Goal: Feedback & Contribution: Contribute content

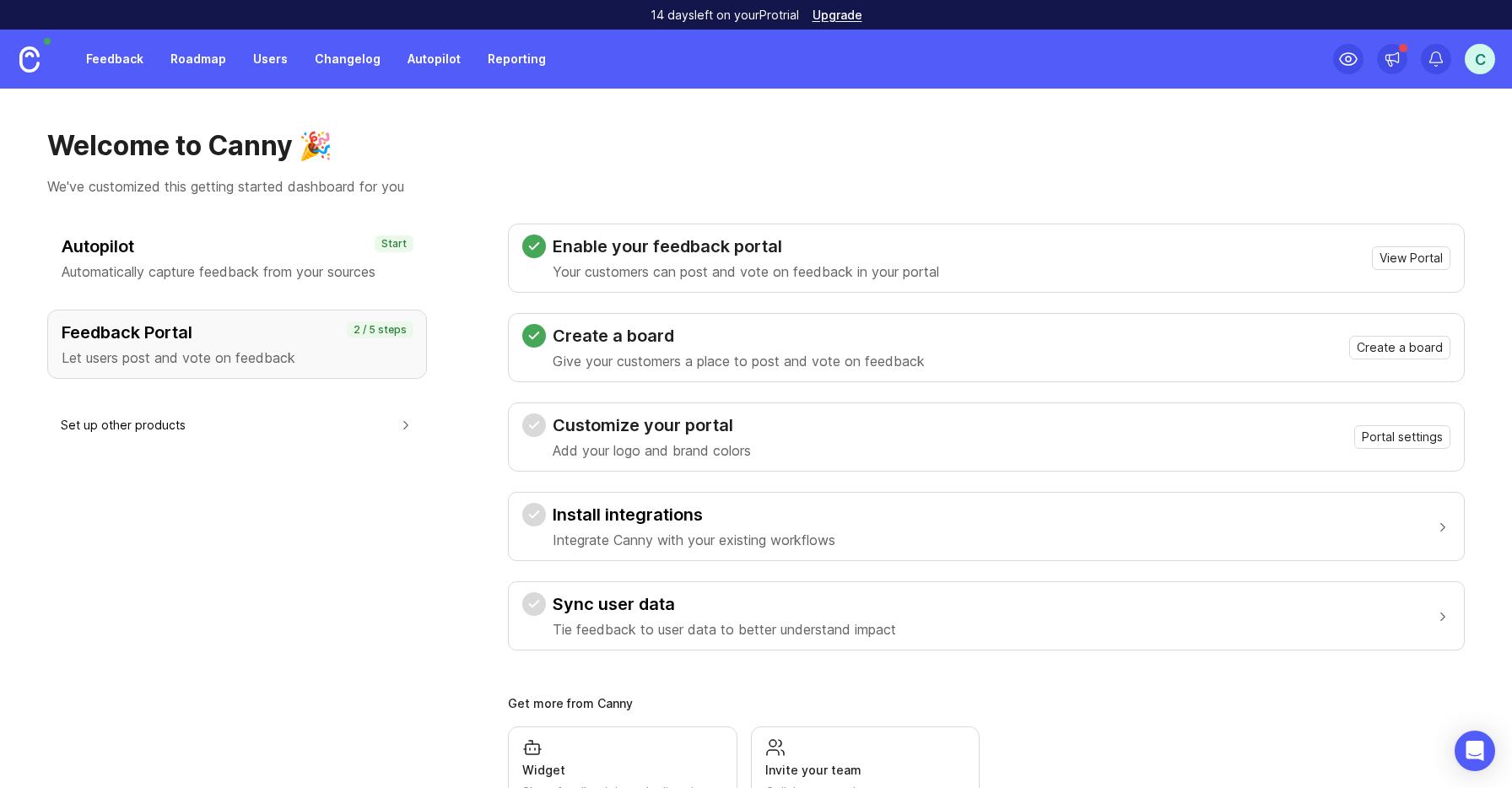
click at [645, 333] on h3 "Create a board" at bounding box center [738, 335] width 372 height 23
click at [295, 338] on h3 "Feedback Portal" at bounding box center [237, 332] width 351 height 23
click at [1405, 429] on span "Portal settings" at bounding box center [1402, 437] width 81 height 17
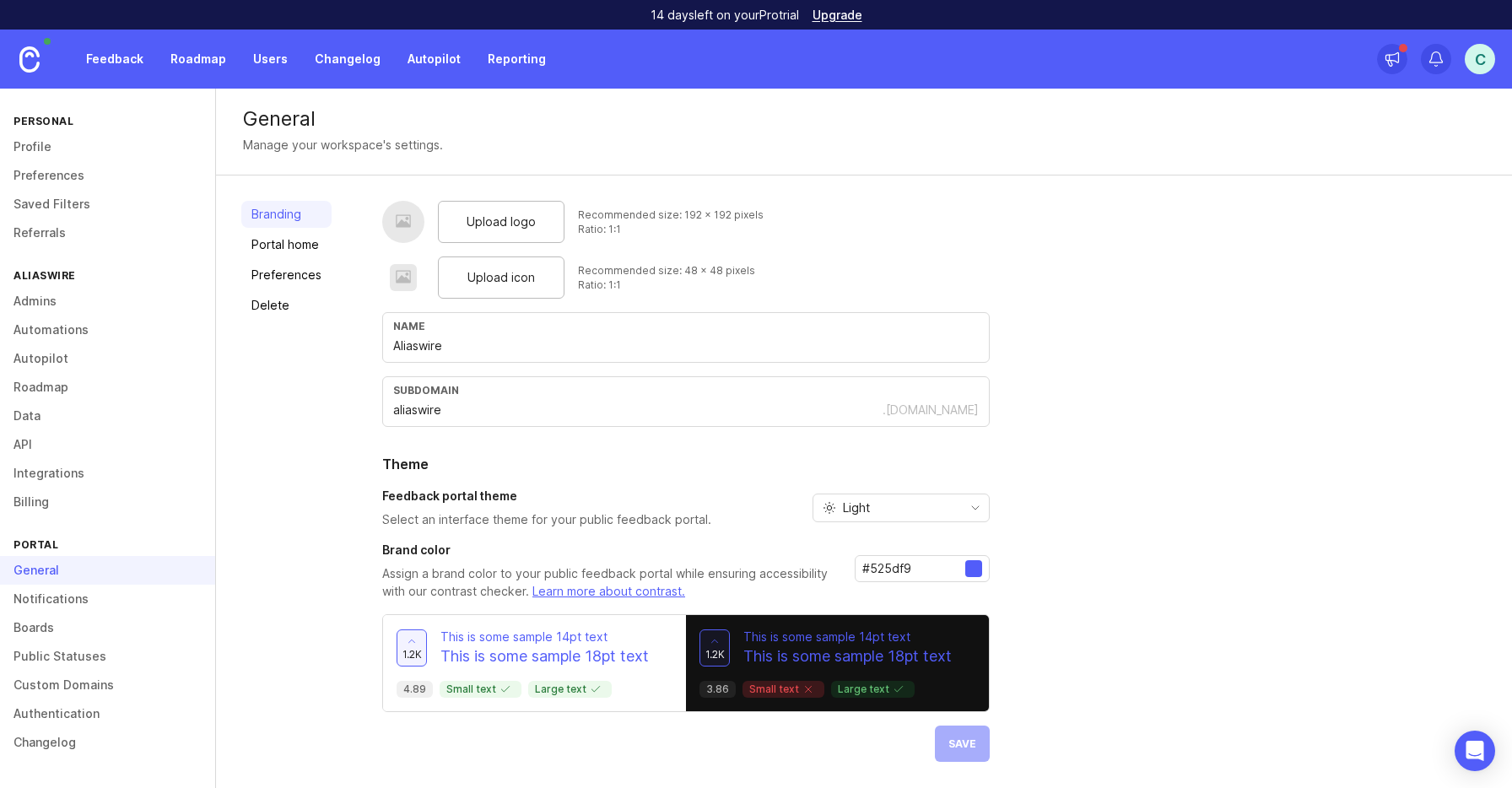
click at [484, 216] on span "Upload logo" at bounding box center [501, 222] width 69 height 19
click at [505, 229] on span "Upload logo" at bounding box center [501, 222] width 69 height 19
click at [1153, 504] on div "Upload logo Recommended size: 192 x 192 pixels Ratio: 1:1 Upload icon Recommend…" at bounding box center [934, 502] width 1105 height 602
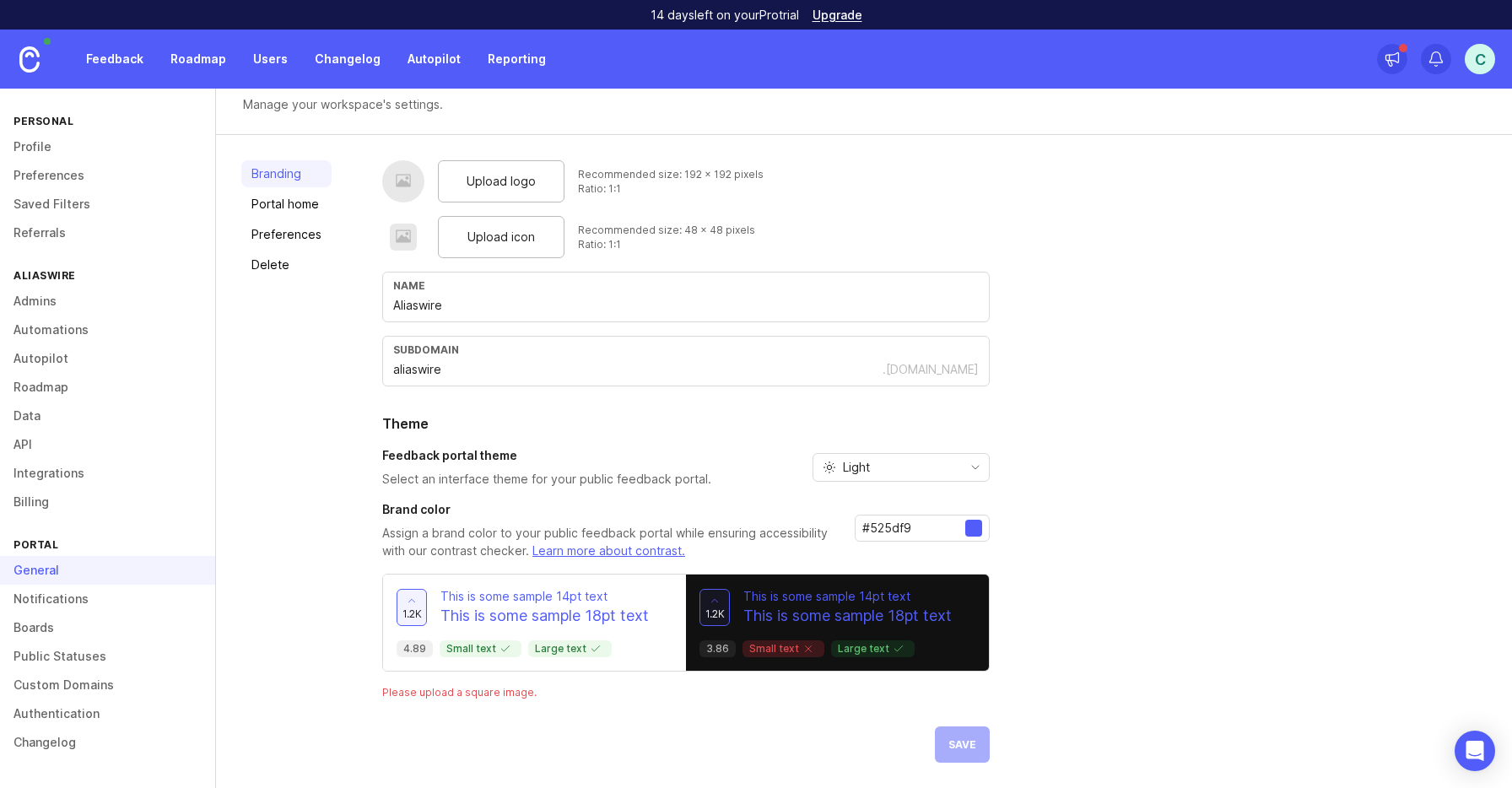
click at [51, 625] on link "Boards" at bounding box center [107, 626] width 215 height 28
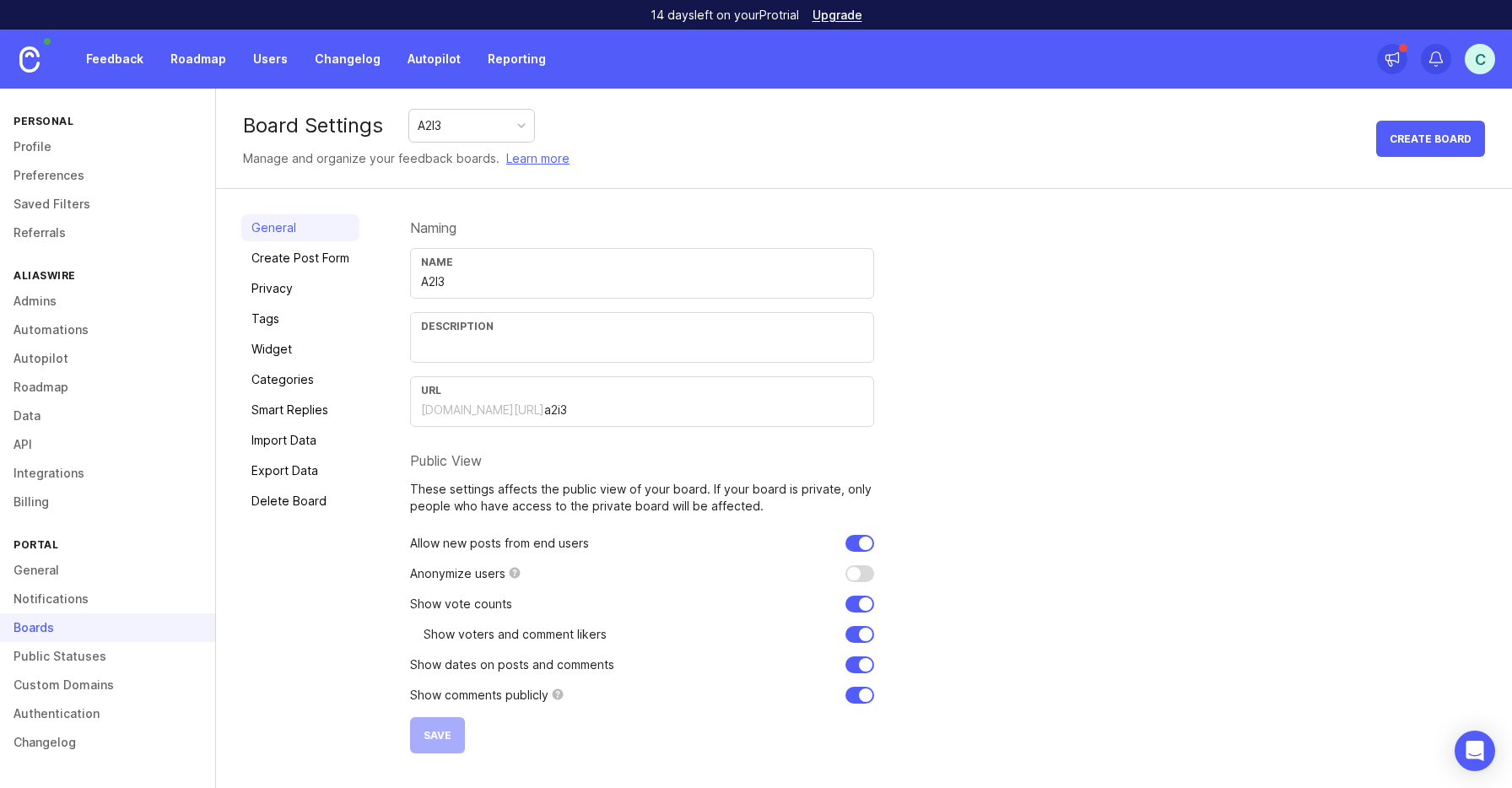
click at [530, 349] on input "text" at bounding box center [642, 346] width 442 height 19
type input "Aliaswire AI Initiative Ideas"
click at [432, 741] on span "Save" at bounding box center [438, 735] width 28 height 13
click at [291, 290] on link "Privacy" at bounding box center [300, 288] width 118 height 27
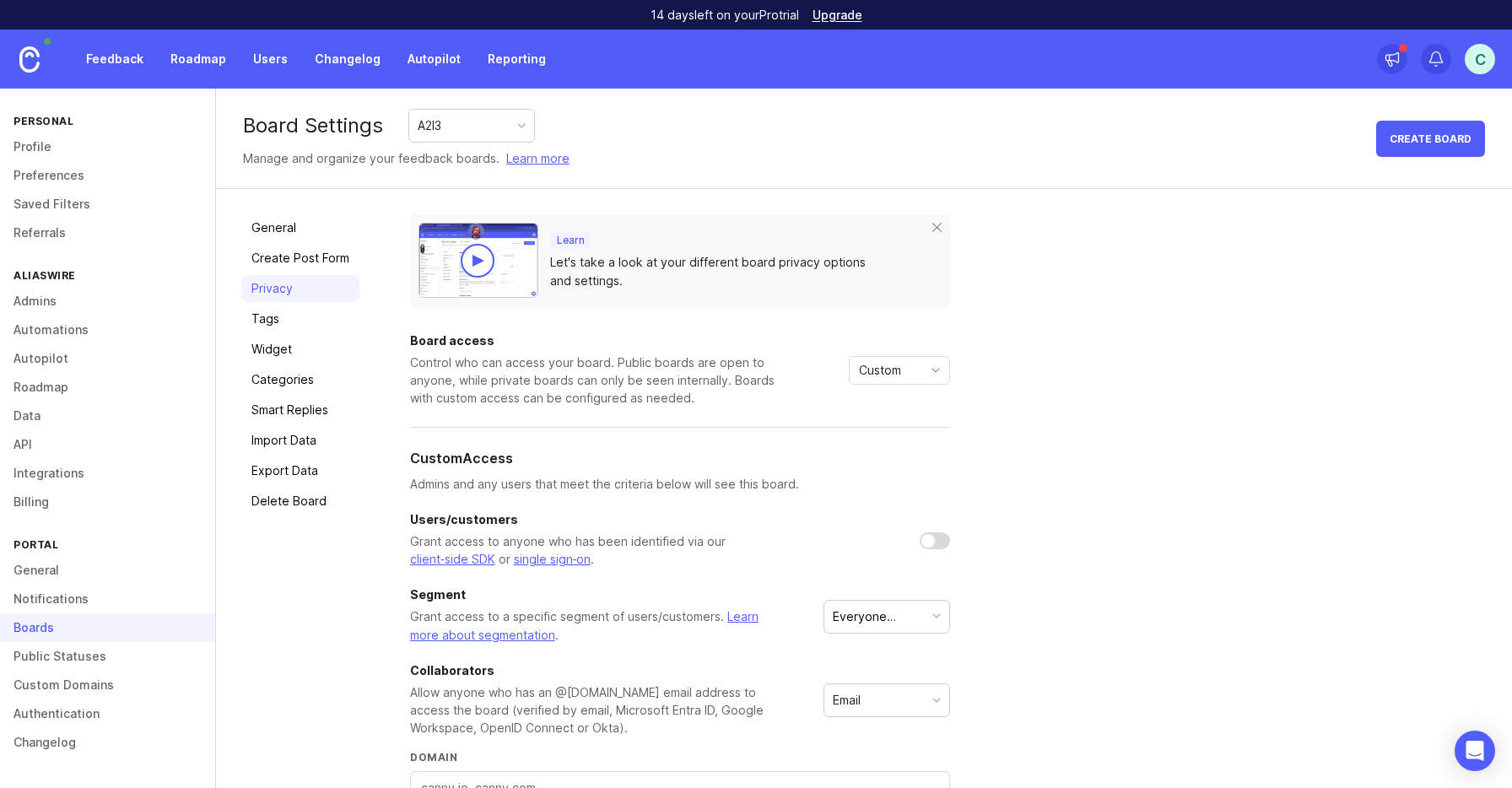
click at [323, 269] on link "Create Post Form" at bounding box center [300, 258] width 118 height 27
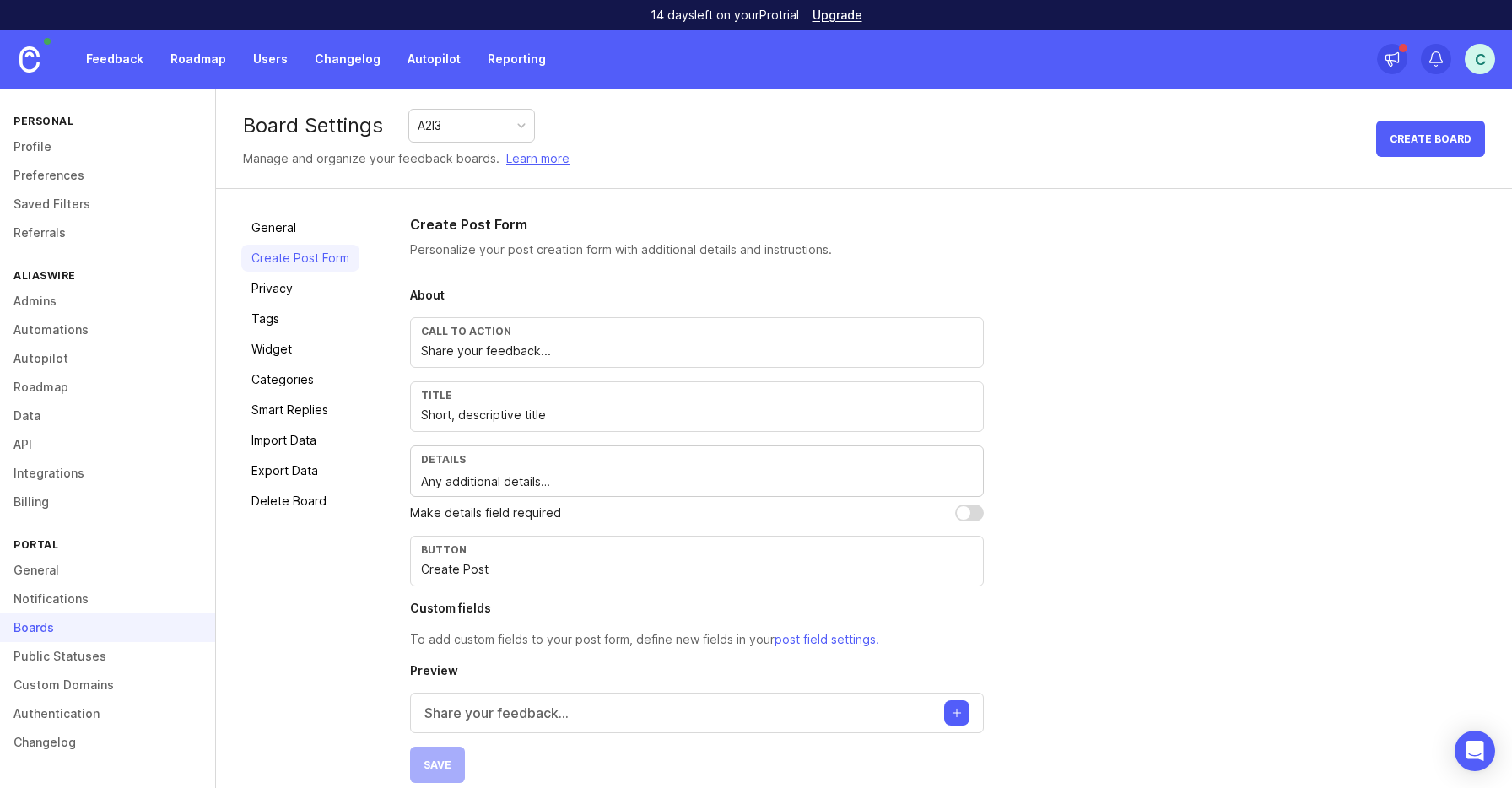
scroll to position [21, 0]
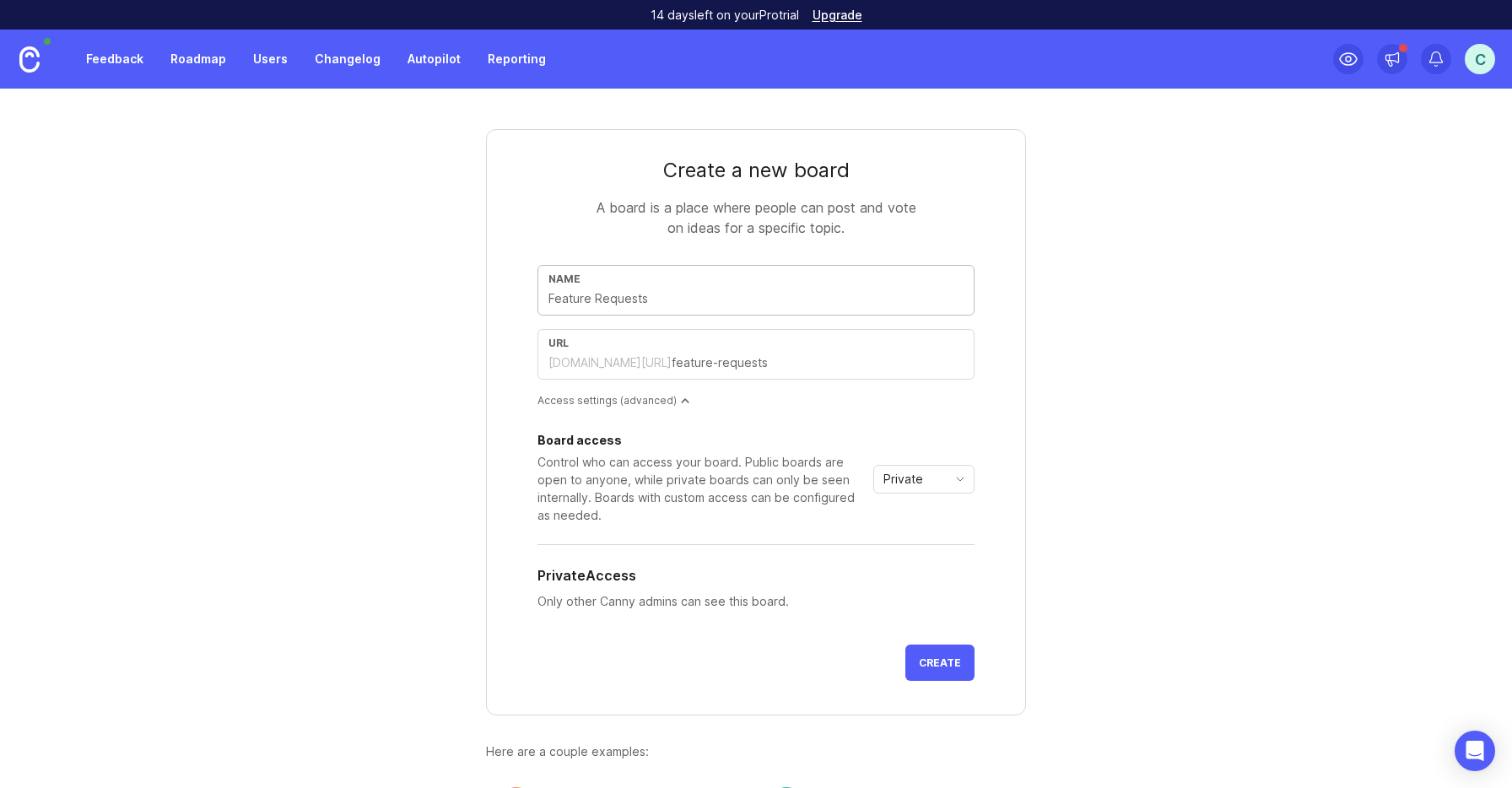
click at [723, 290] on input "text" at bounding box center [756, 299] width 415 height 19
click at [126, 64] on link "Feedback" at bounding box center [114, 58] width 77 height 30
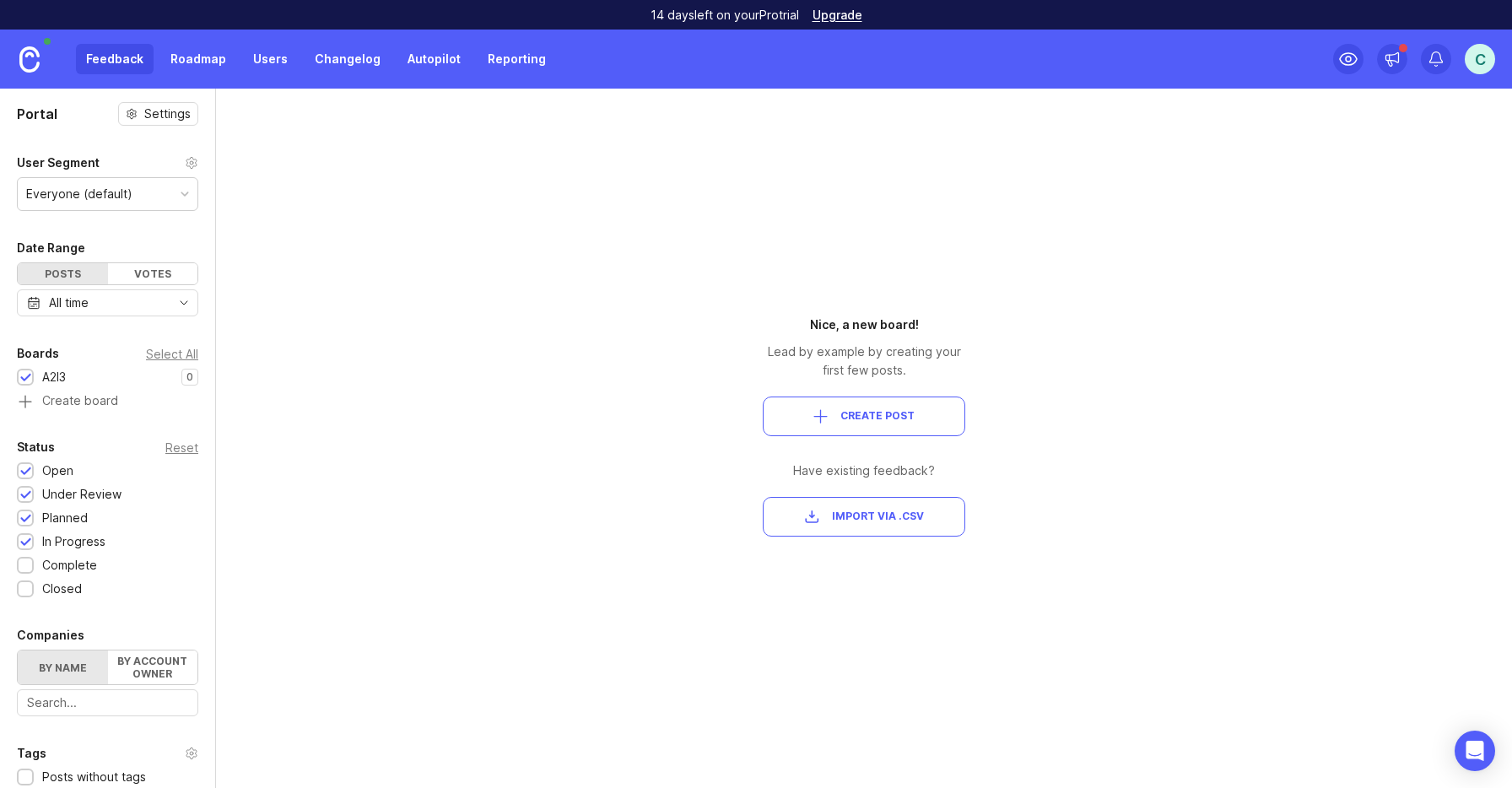
click at [158, 286] on div "Date Range Posts Votes All time" at bounding box center [107, 277] width 215 height 78
click at [142, 265] on div "Votes" at bounding box center [153, 273] width 90 height 21
click at [66, 268] on div "Posts" at bounding box center [63, 273] width 90 height 21
click at [94, 186] on div "Everyone (default)" at bounding box center [79, 194] width 107 height 19
click at [359, 235] on div "Portal Settings User Segment Everyone (default) Date Range Posts Votes All time…" at bounding box center [756, 438] width 1512 height 699
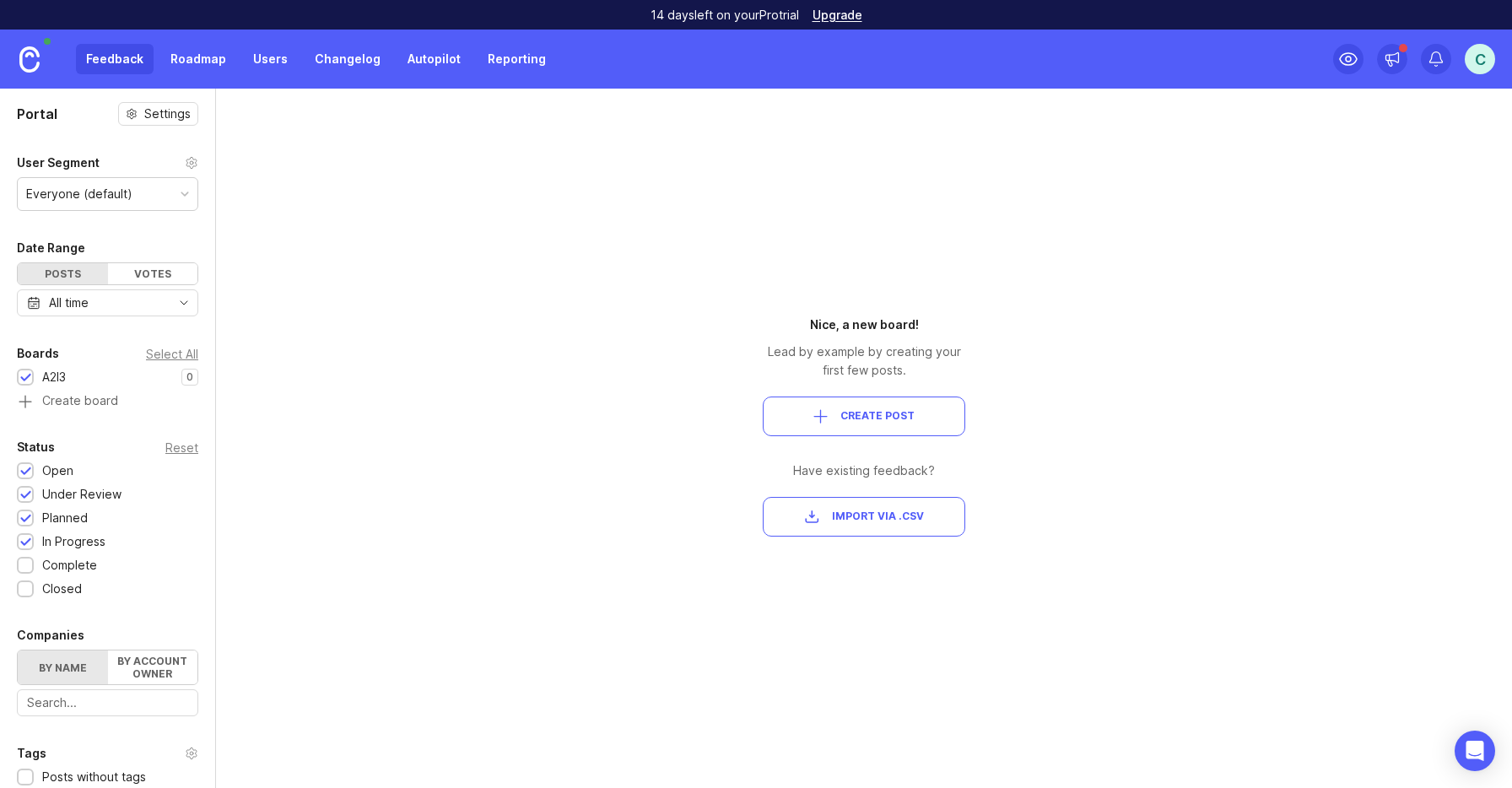
click at [208, 51] on link "Roadmap" at bounding box center [198, 58] width 76 height 30
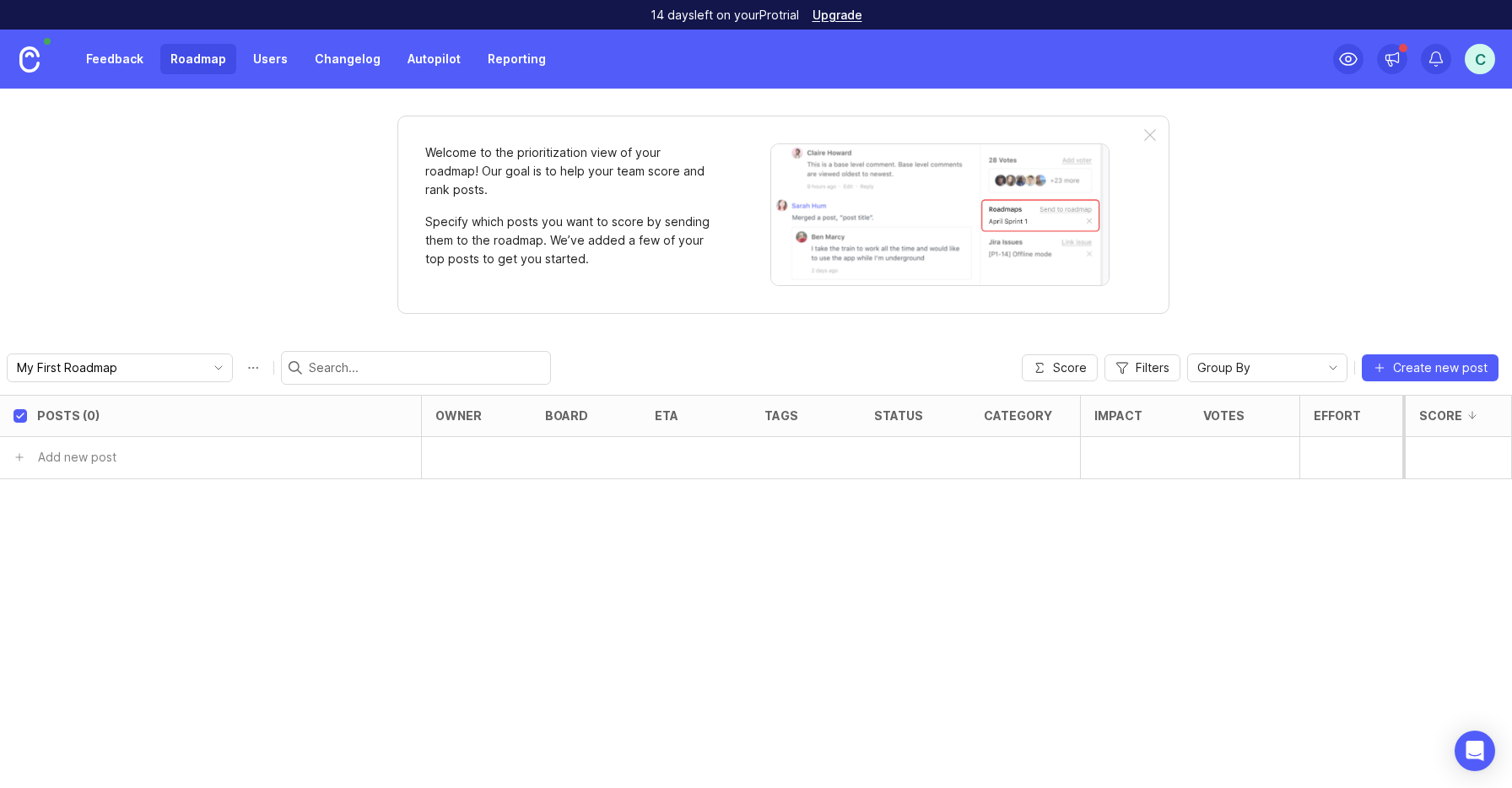
click at [283, 58] on link "Users" at bounding box center [271, 58] width 55 height 30
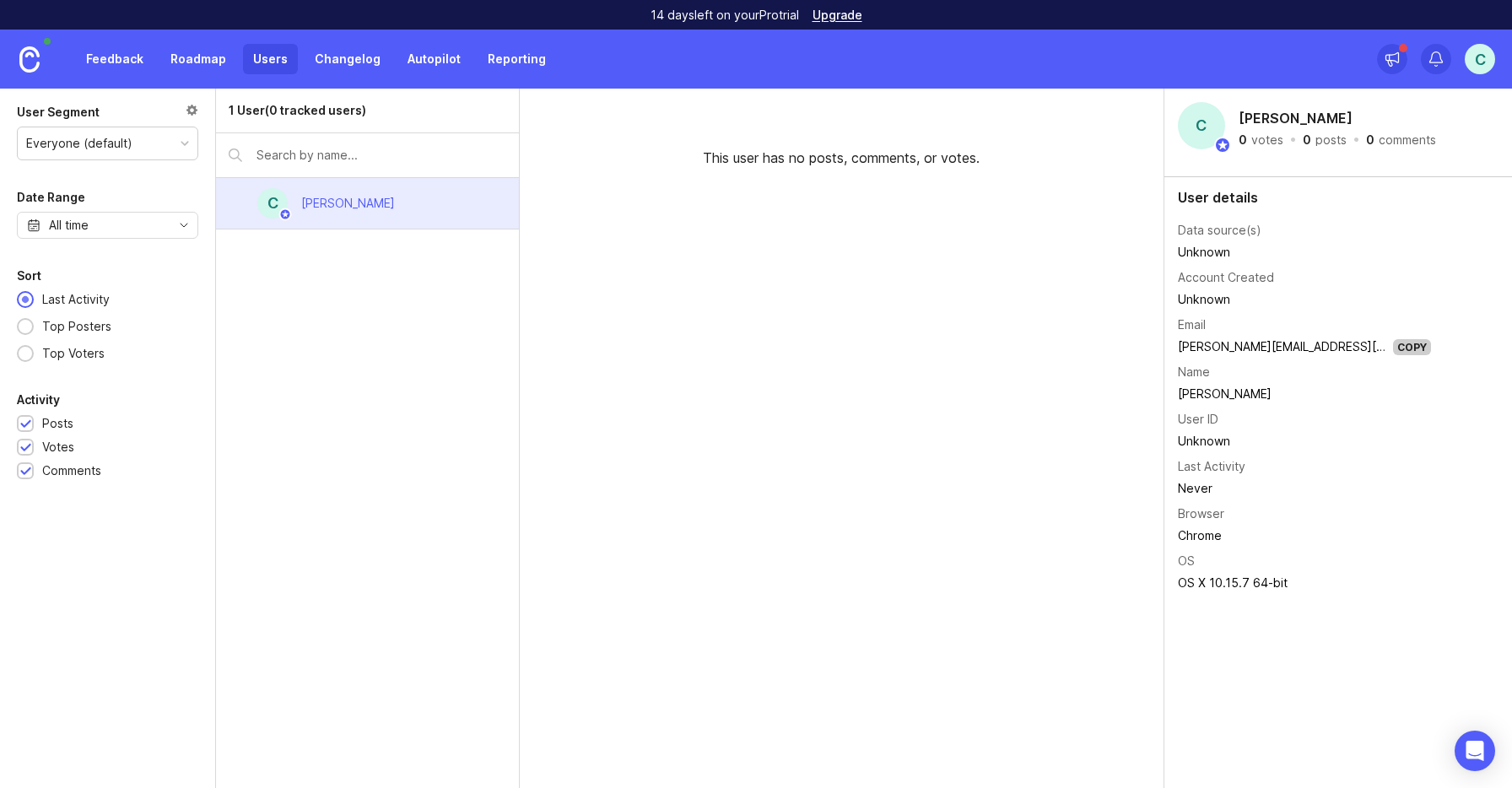
click at [340, 58] on link "Changelog" at bounding box center [347, 58] width 86 height 30
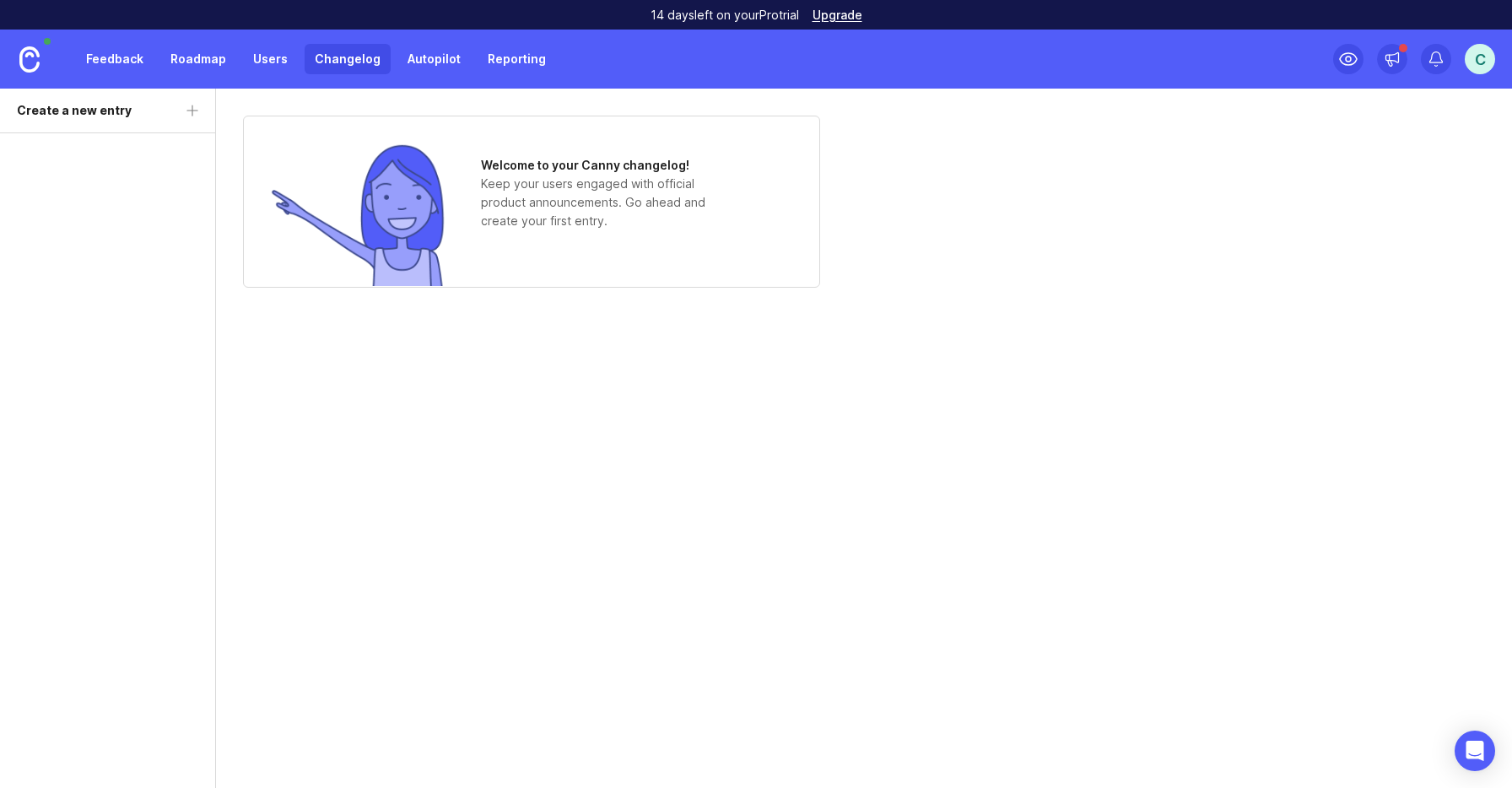
click at [100, 54] on link "Feedback" at bounding box center [114, 58] width 77 height 30
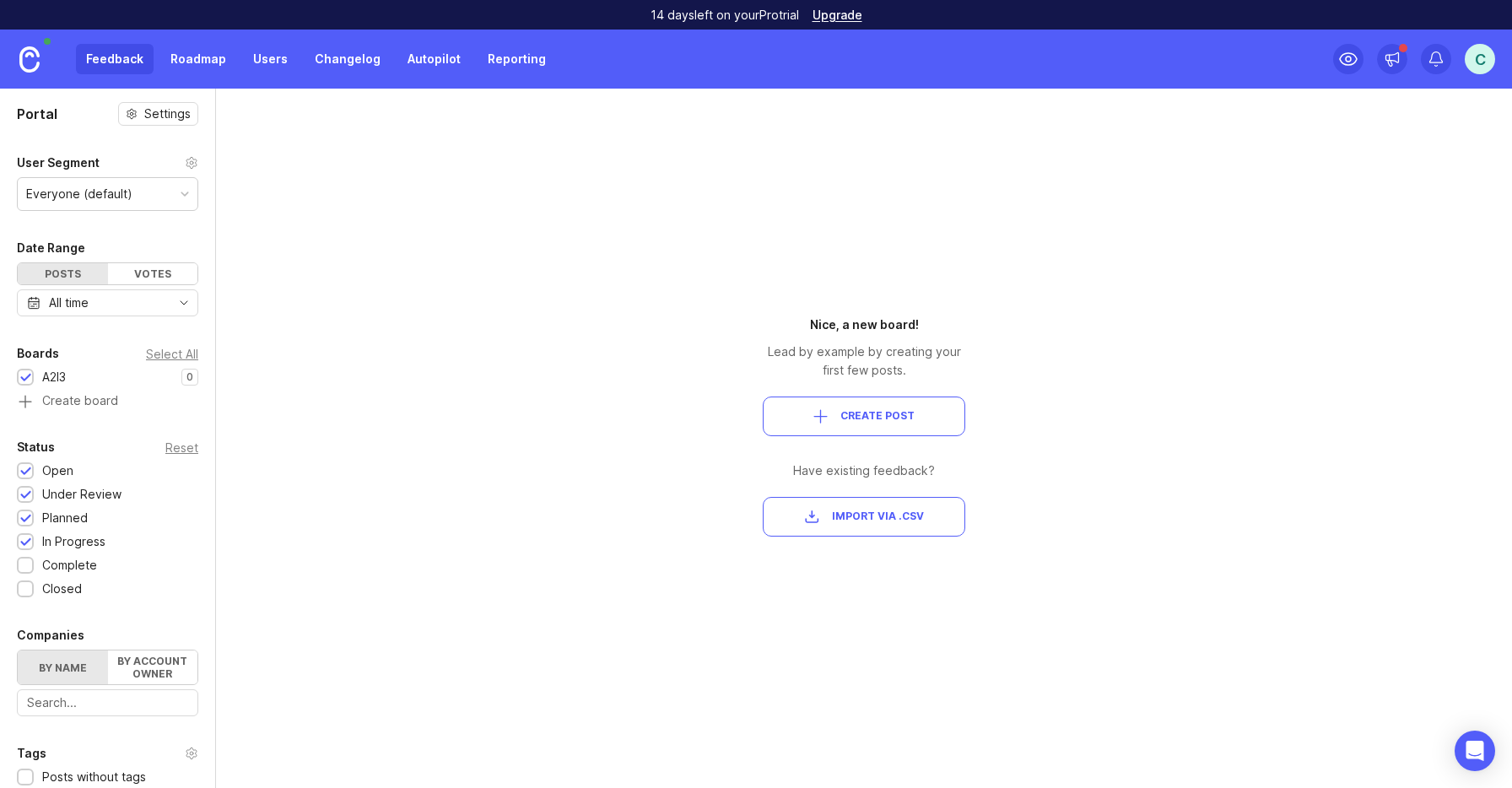
click at [352, 60] on link "Changelog" at bounding box center [347, 58] width 86 height 30
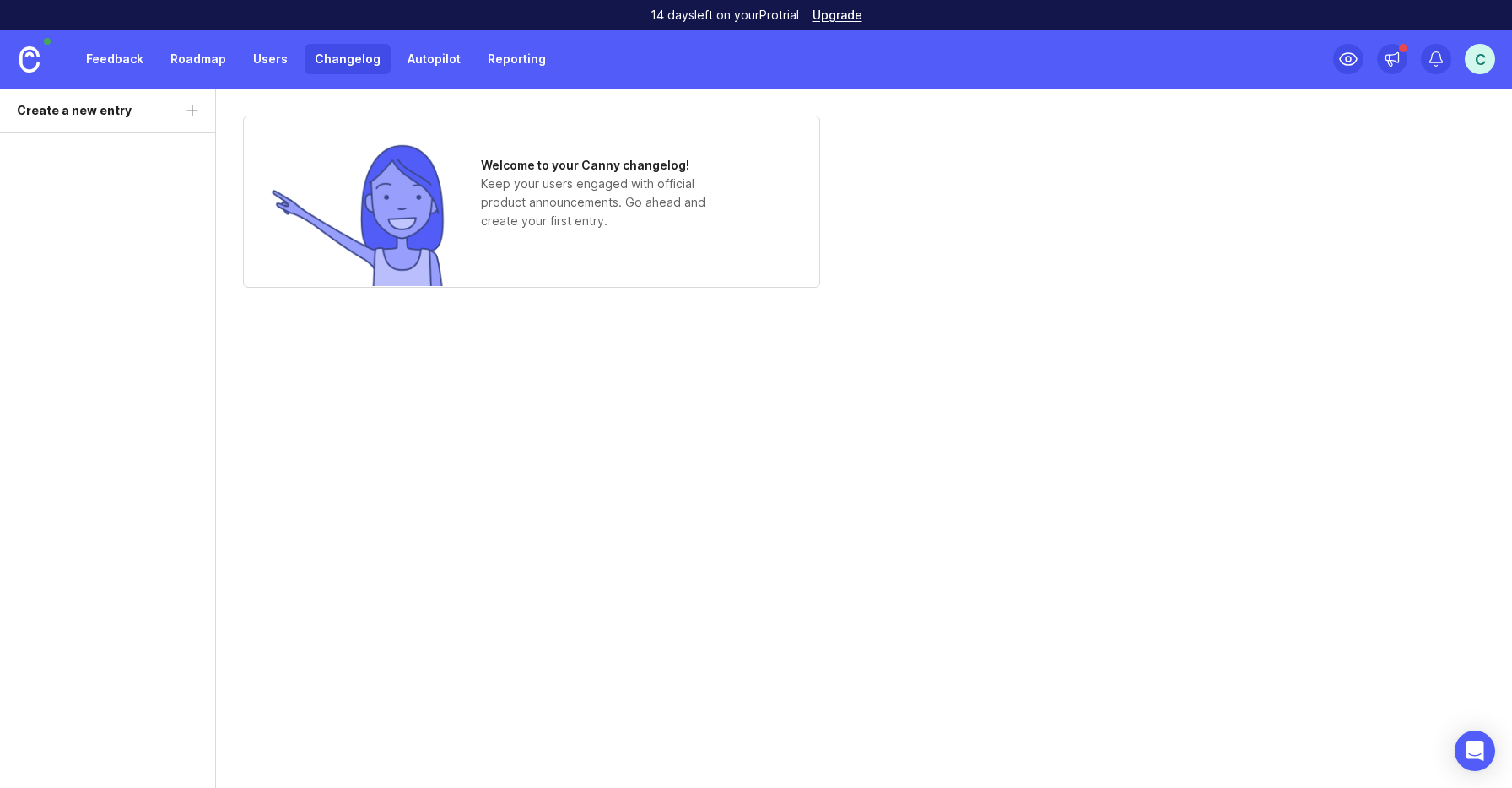
click at [449, 64] on link "Autopilot" at bounding box center [433, 58] width 73 height 30
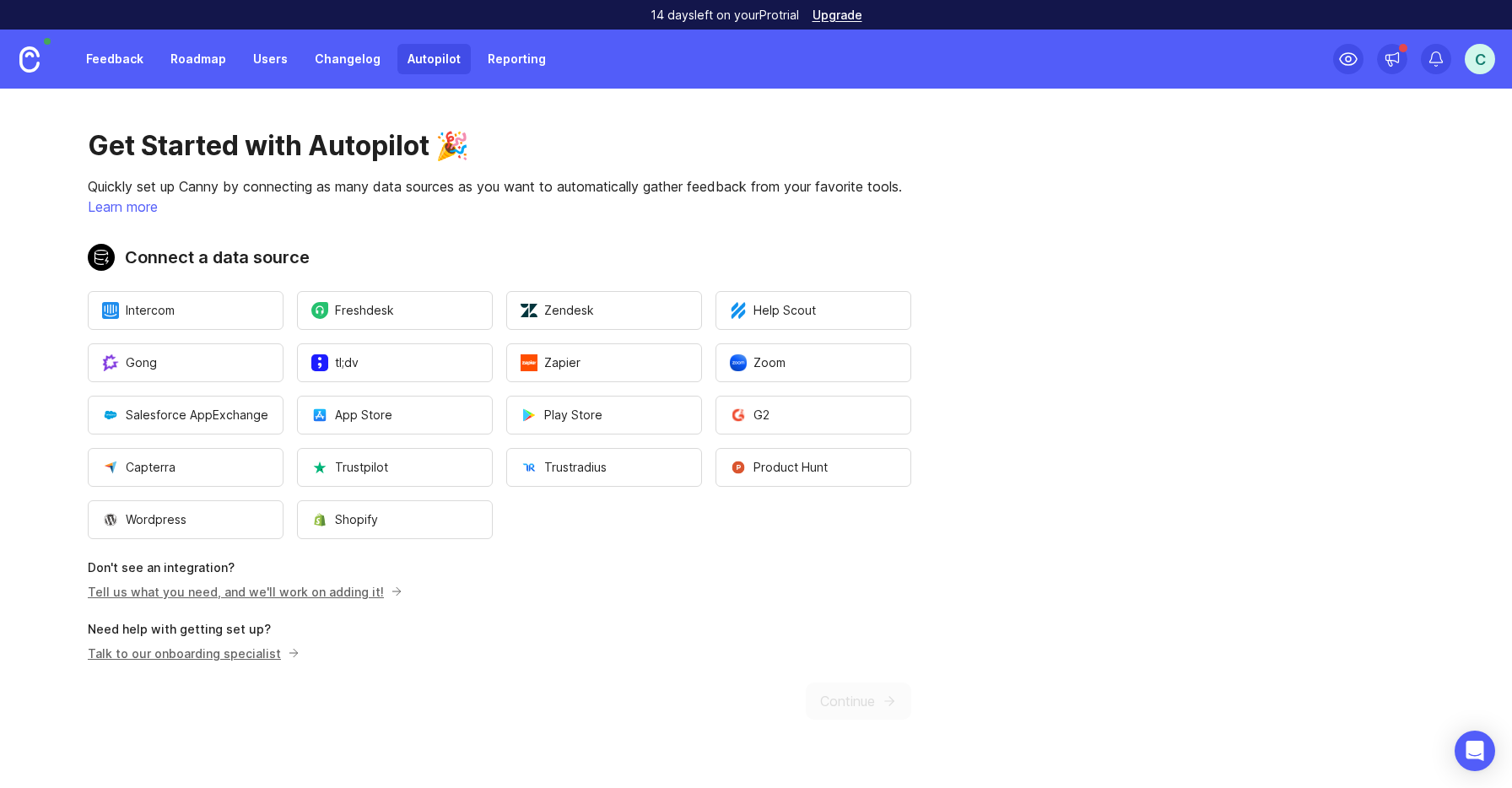
click at [143, 56] on link "Feedback" at bounding box center [114, 58] width 77 height 30
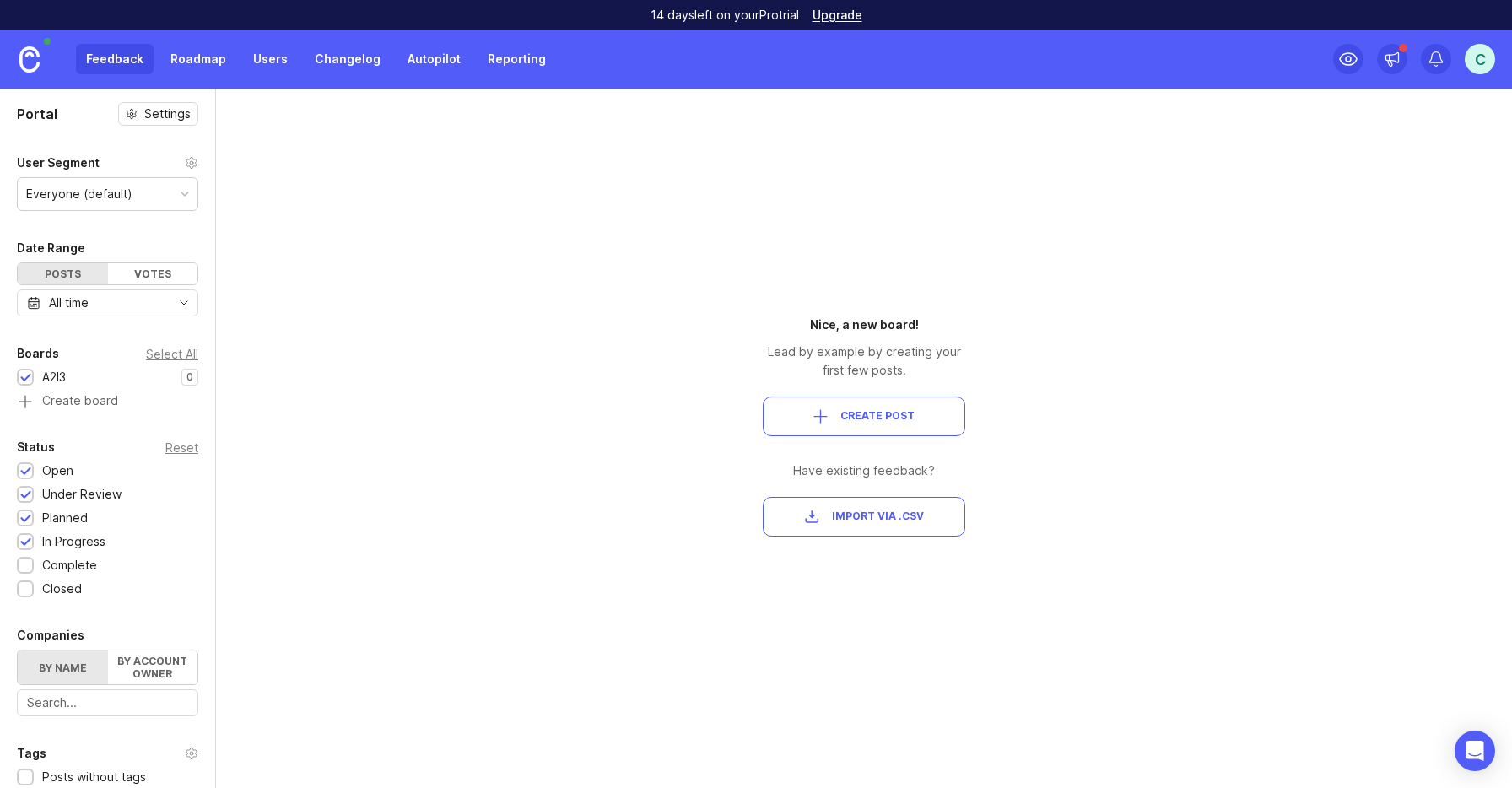
click at [53, 371] on div "A2I3" at bounding box center [53, 377] width 23 height 19
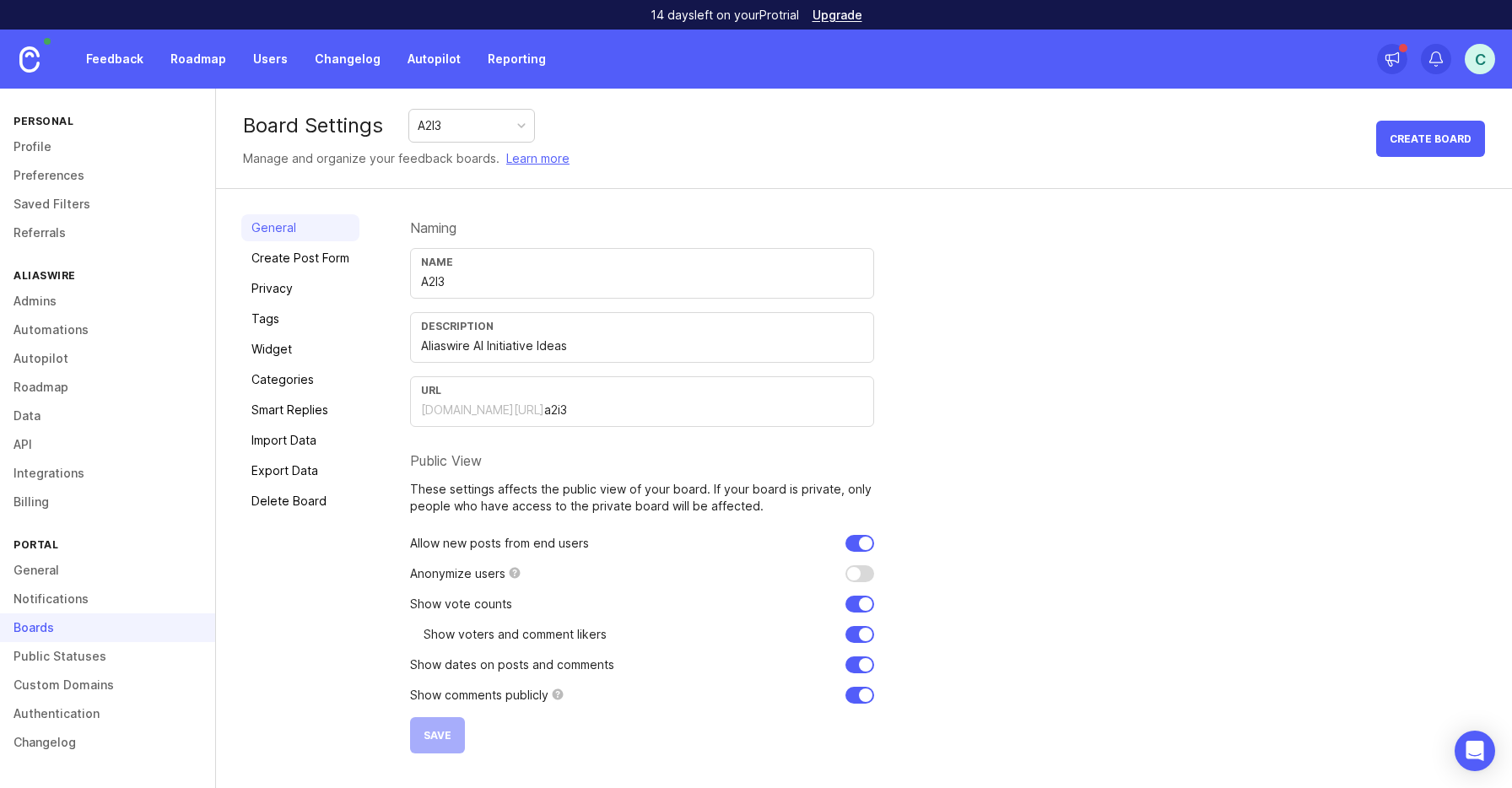
click at [443, 456] on div "Public View" at bounding box center [642, 461] width 464 height 14
click at [303, 412] on link "Smart Replies" at bounding box center [300, 409] width 118 height 27
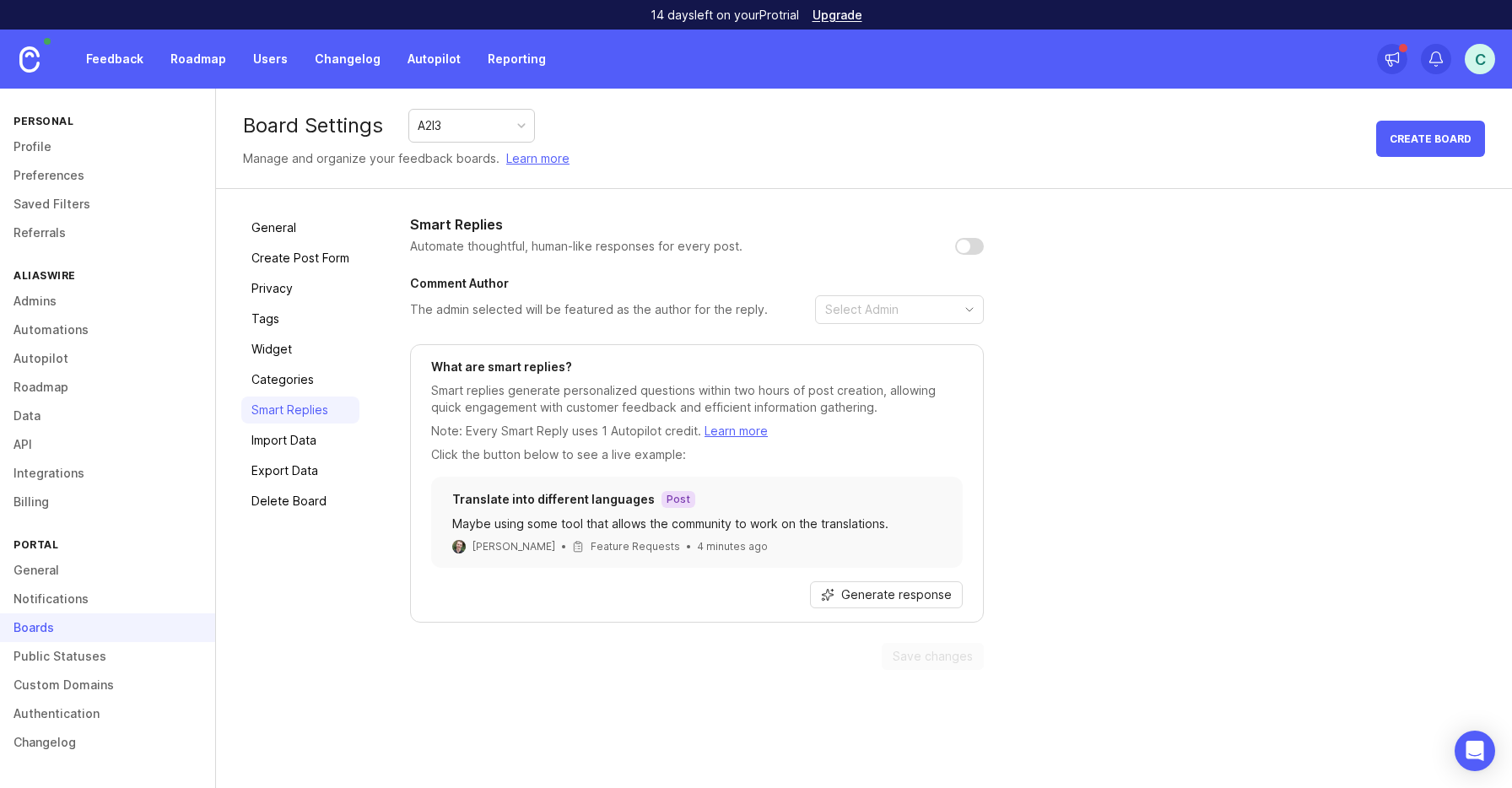
click at [287, 379] on link "Categories" at bounding box center [300, 379] width 118 height 27
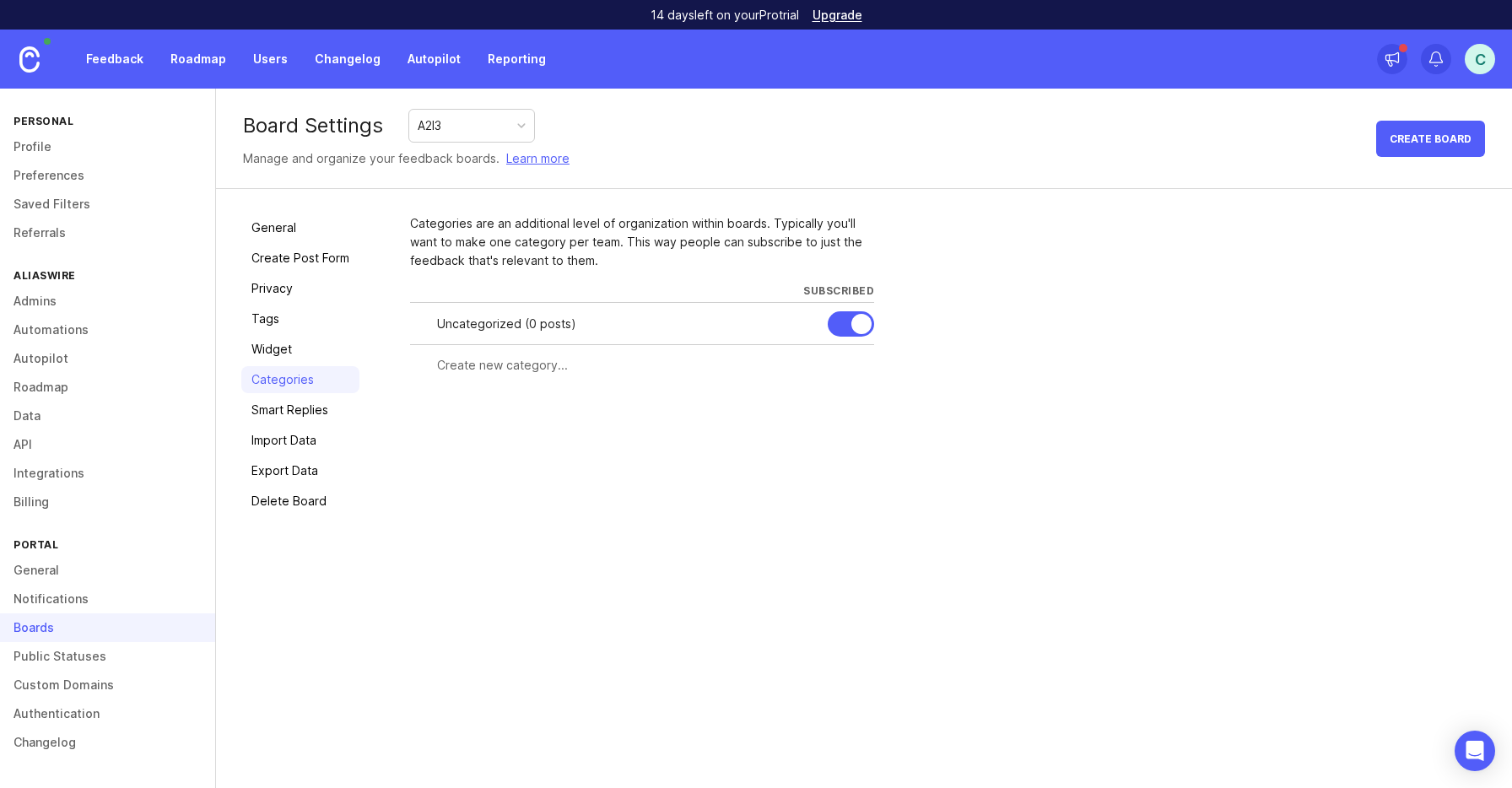
click at [277, 357] on link "Widget" at bounding box center [300, 349] width 118 height 27
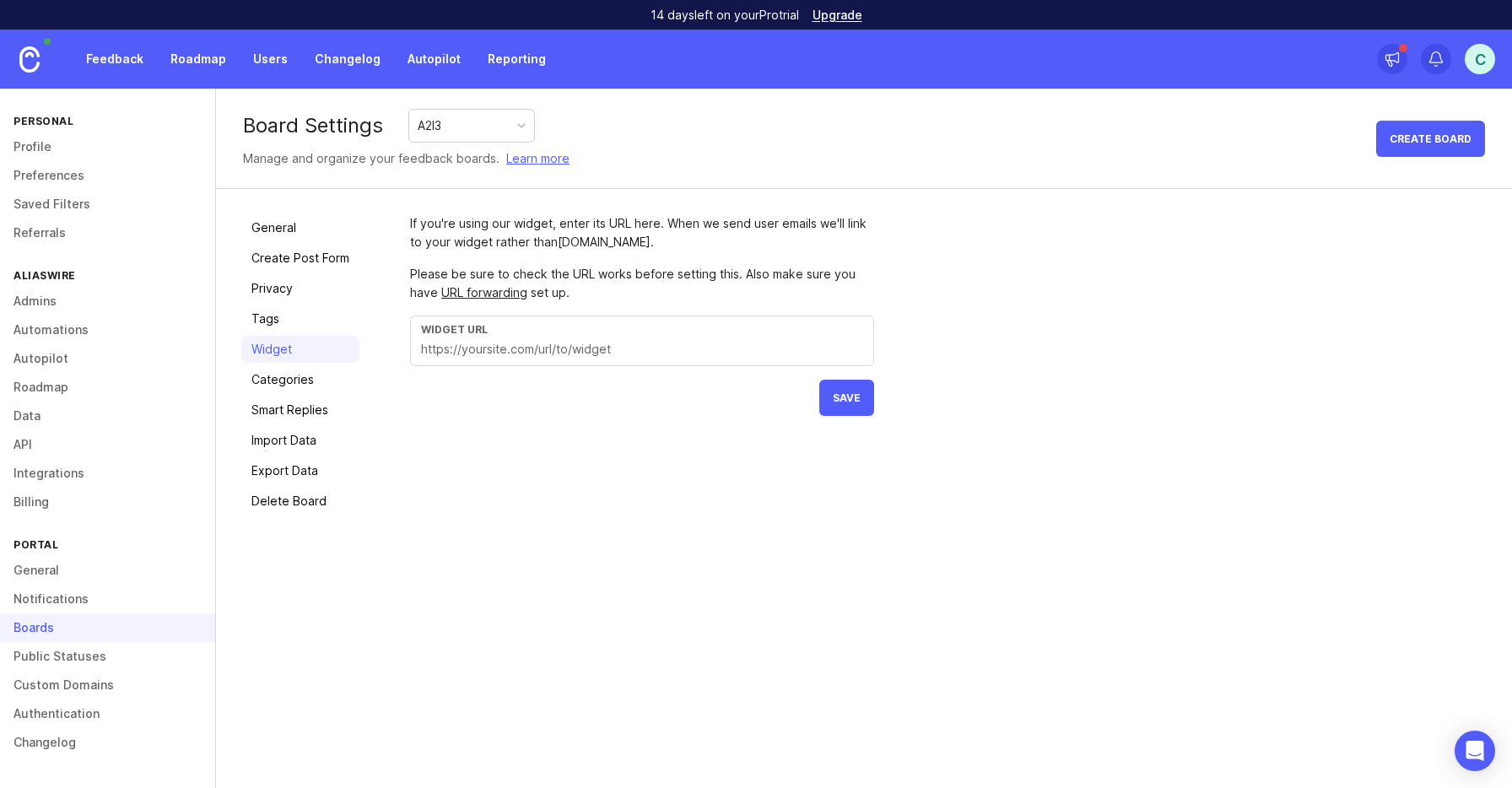
click at [261, 325] on link "Tags" at bounding box center [300, 318] width 118 height 27
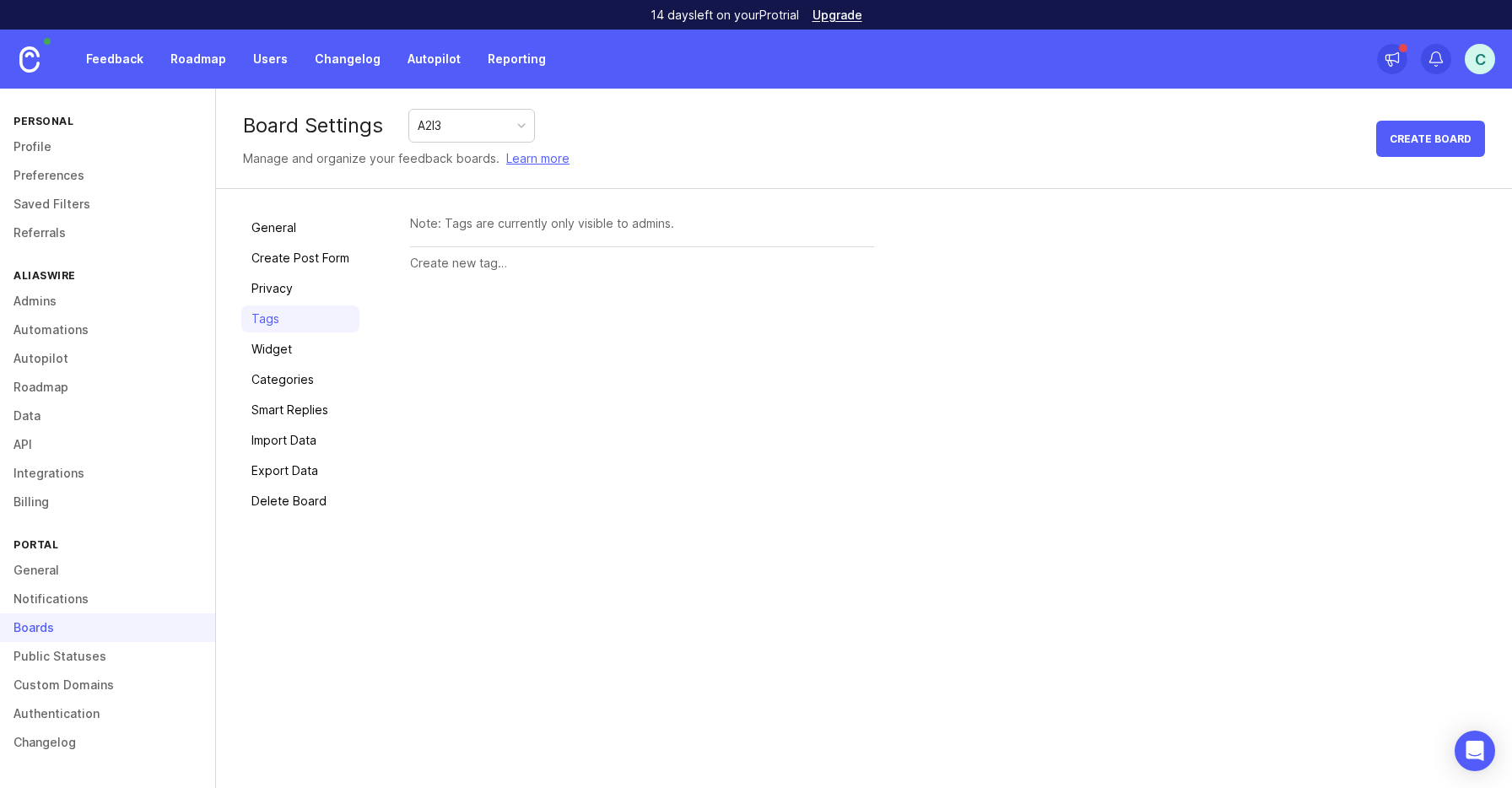
click at [279, 292] on link "Privacy" at bounding box center [300, 288] width 118 height 27
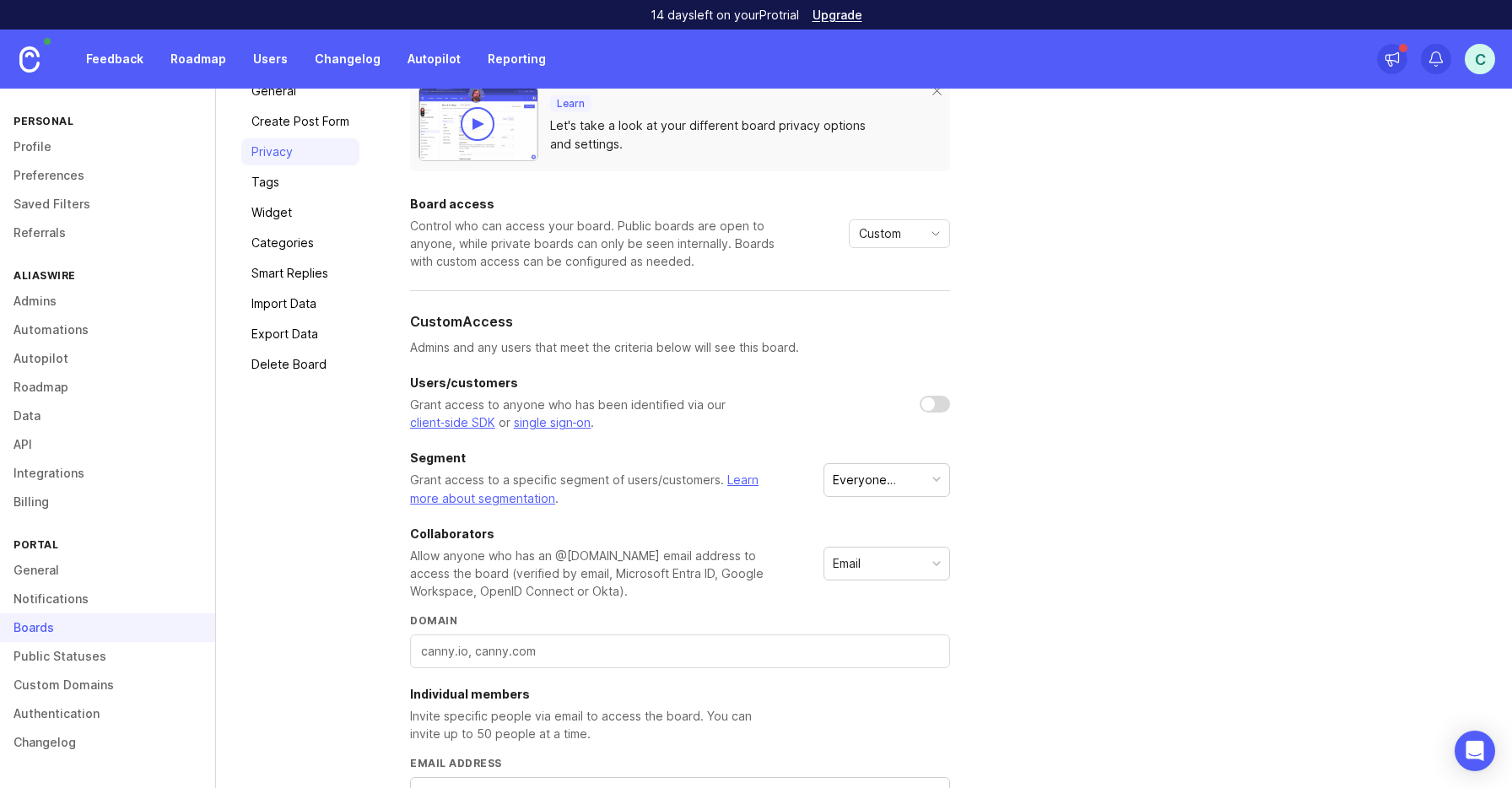
scroll to position [290, 0]
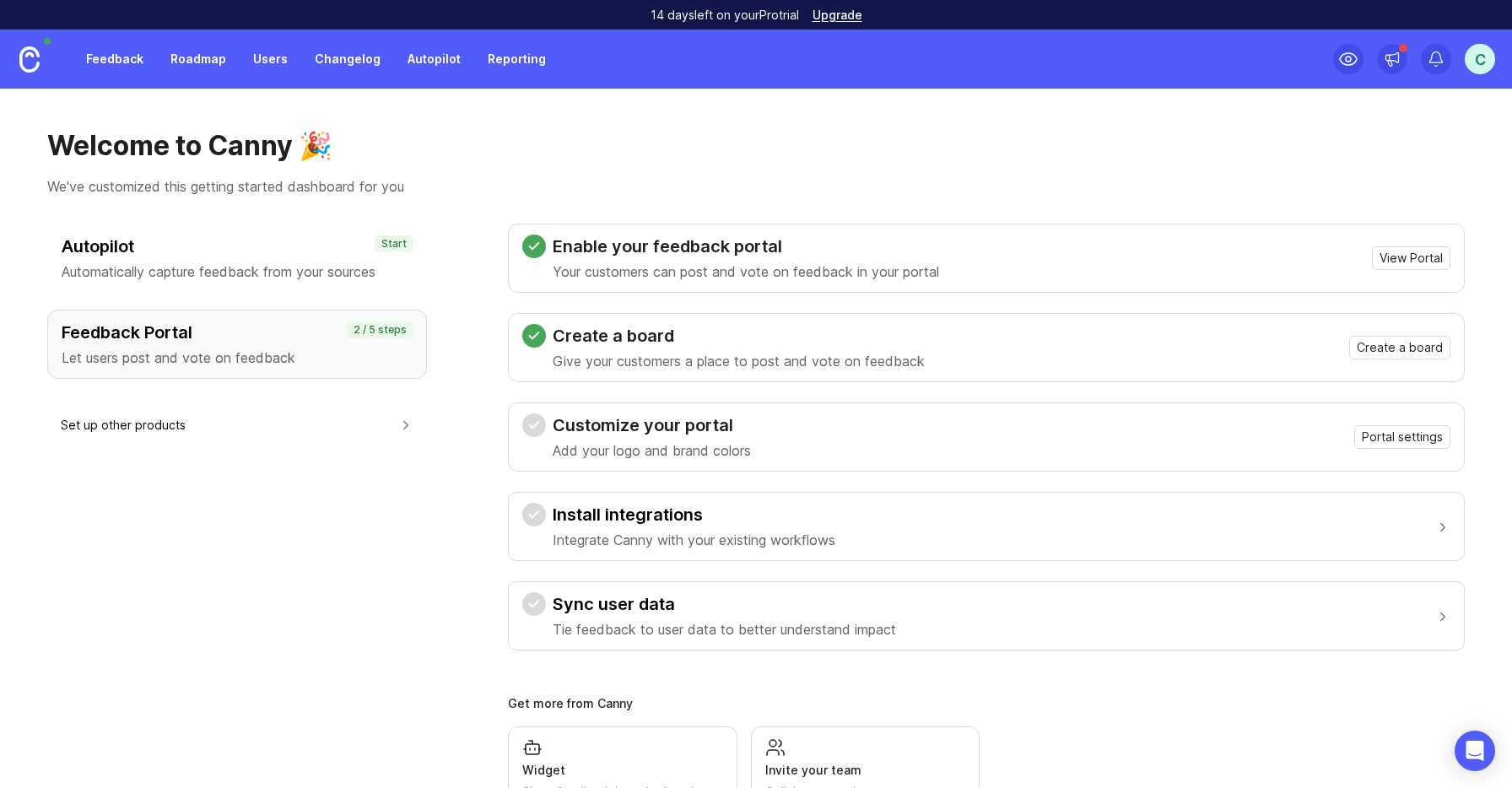
scroll to position [83, 0]
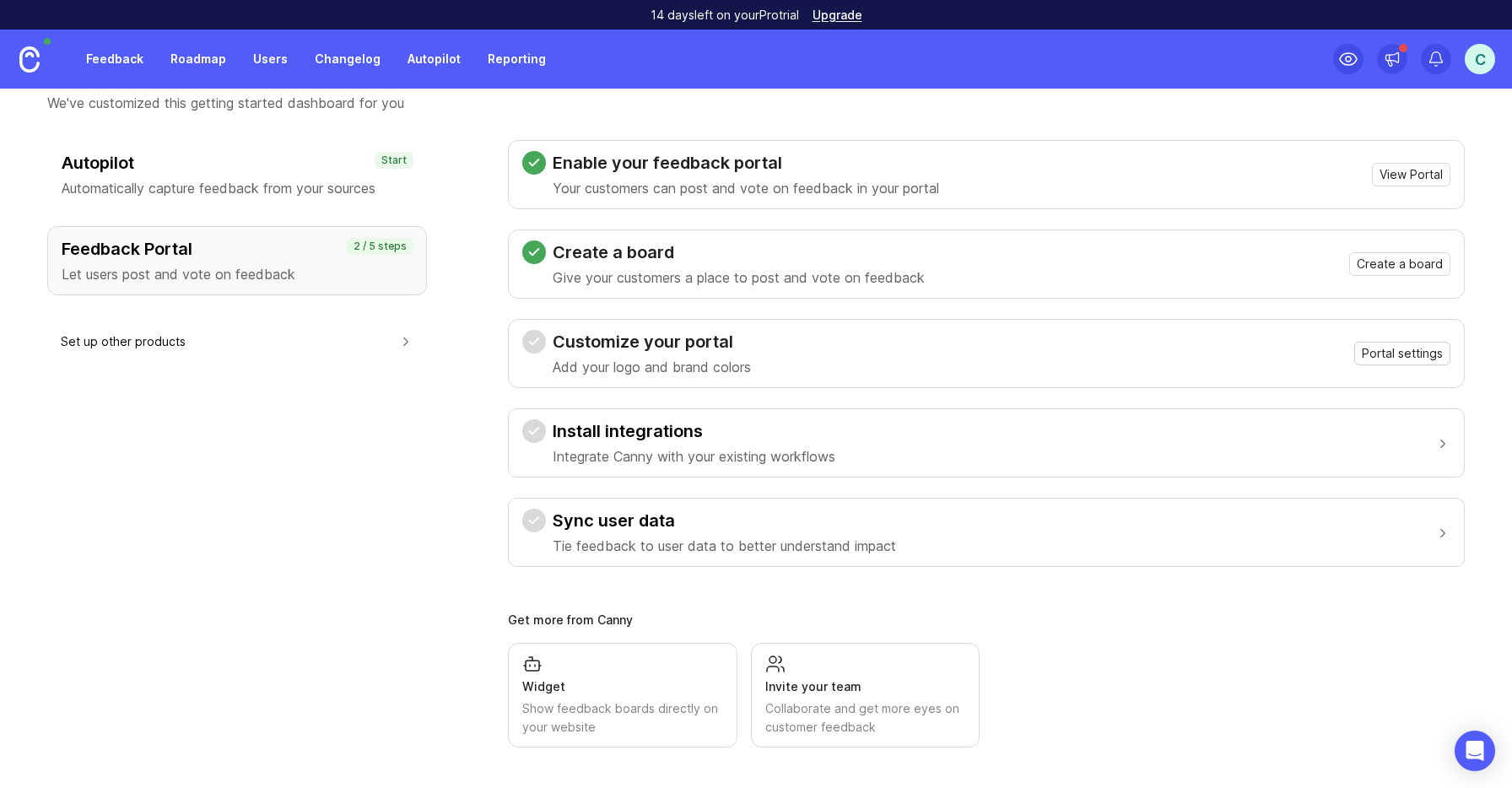
click at [1382, 355] on span "Portal settings" at bounding box center [1402, 353] width 81 height 17
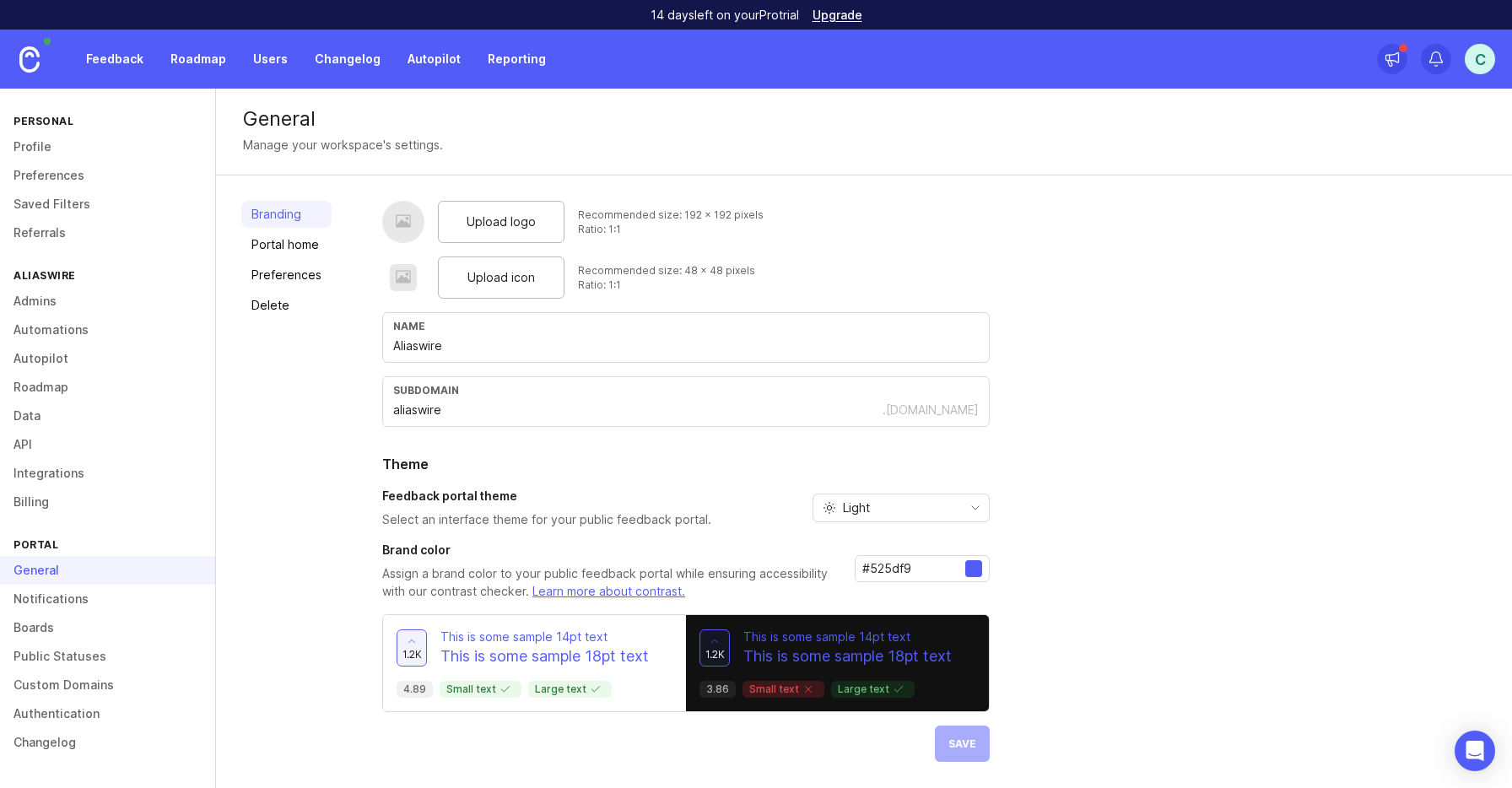
click at [486, 422] on div "subdomain aliaswire .canny.io" at bounding box center [686, 401] width 608 height 51
click at [921, 513] on div "Light" at bounding box center [887, 507] width 149 height 27
click at [902, 598] on li "Dark" at bounding box center [898, 596] width 175 height 27
click at [909, 504] on div "Dark" at bounding box center [887, 507] width 149 height 27
click at [886, 560] on li "Light" at bounding box center [898, 568] width 175 height 27
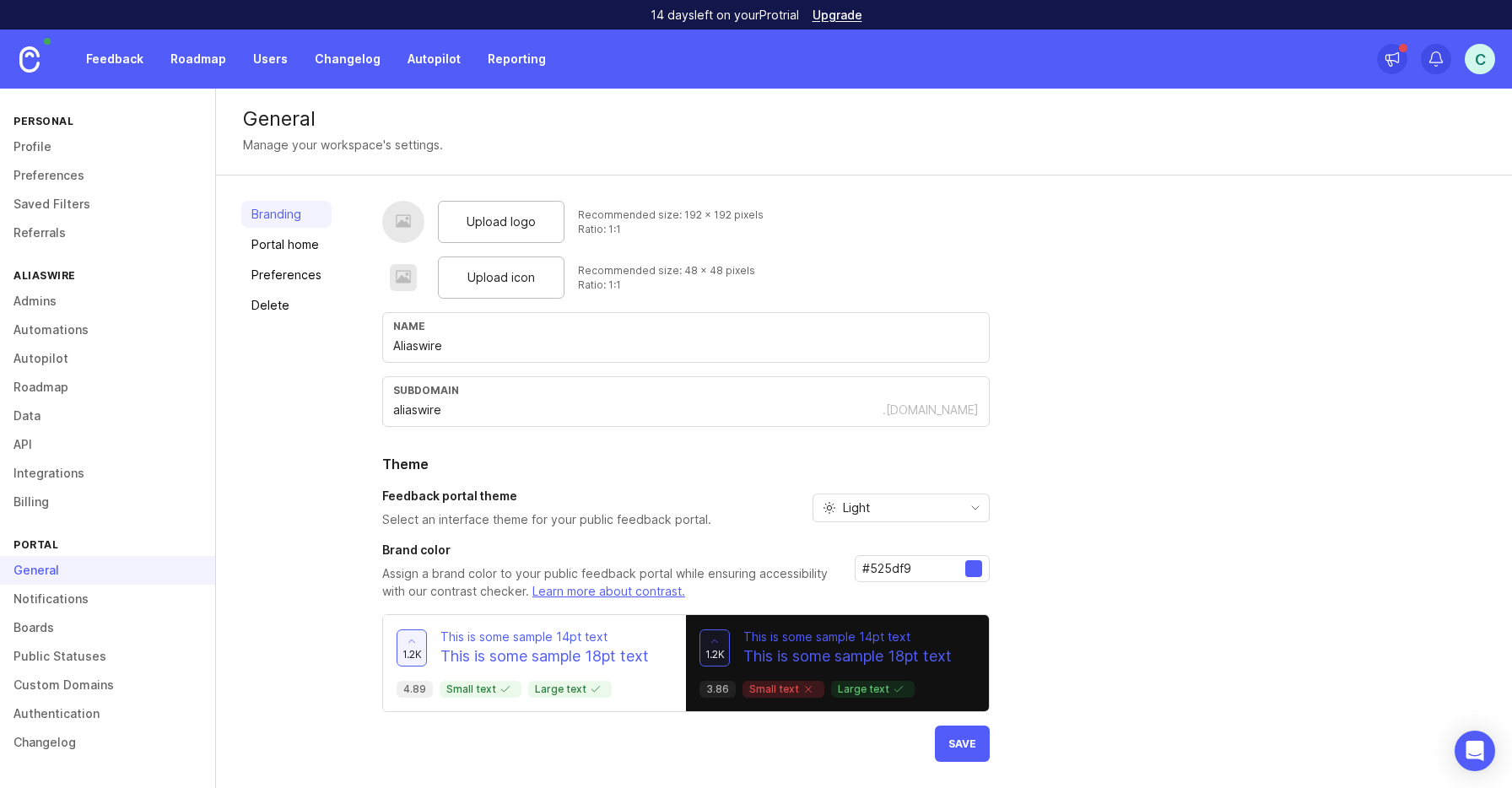
click at [967, 241] on div "Upload logo Recommended size: 192 x 192 pixels Ratio: 1:1" at bounding box center [686, 222] width 608 height 42
click at [1013, 278] on div "Upload logo Recommended size: 192 x 192 pixels Ratio: 1:1 Upload icon Recommend…" at bounding box center [934, 481] width 1105 height 561
click at [511, 256] on div "Upload icon" at bounding box center [500, 277] width 126 height 42
click at [524, 223] on span "Upload logo" at bounding box center [501, 222] width 69 height 19
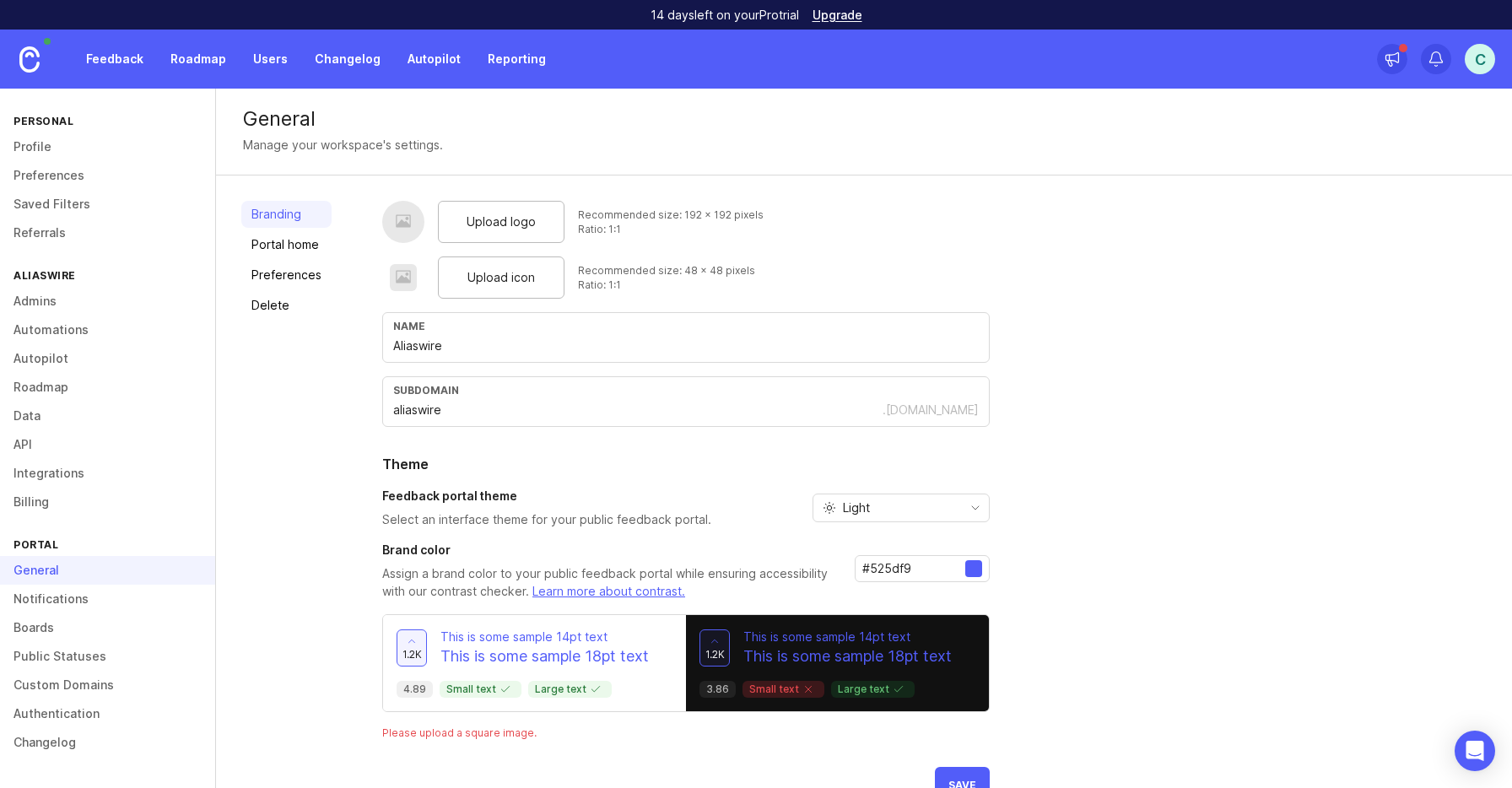
click at [528, 219] on span "Upload logo" at bounding box center [501, 222] width 69 height 19
click at [520, 208] on div "Upload logo" at bounding box center [500, 222] width 126 height 42
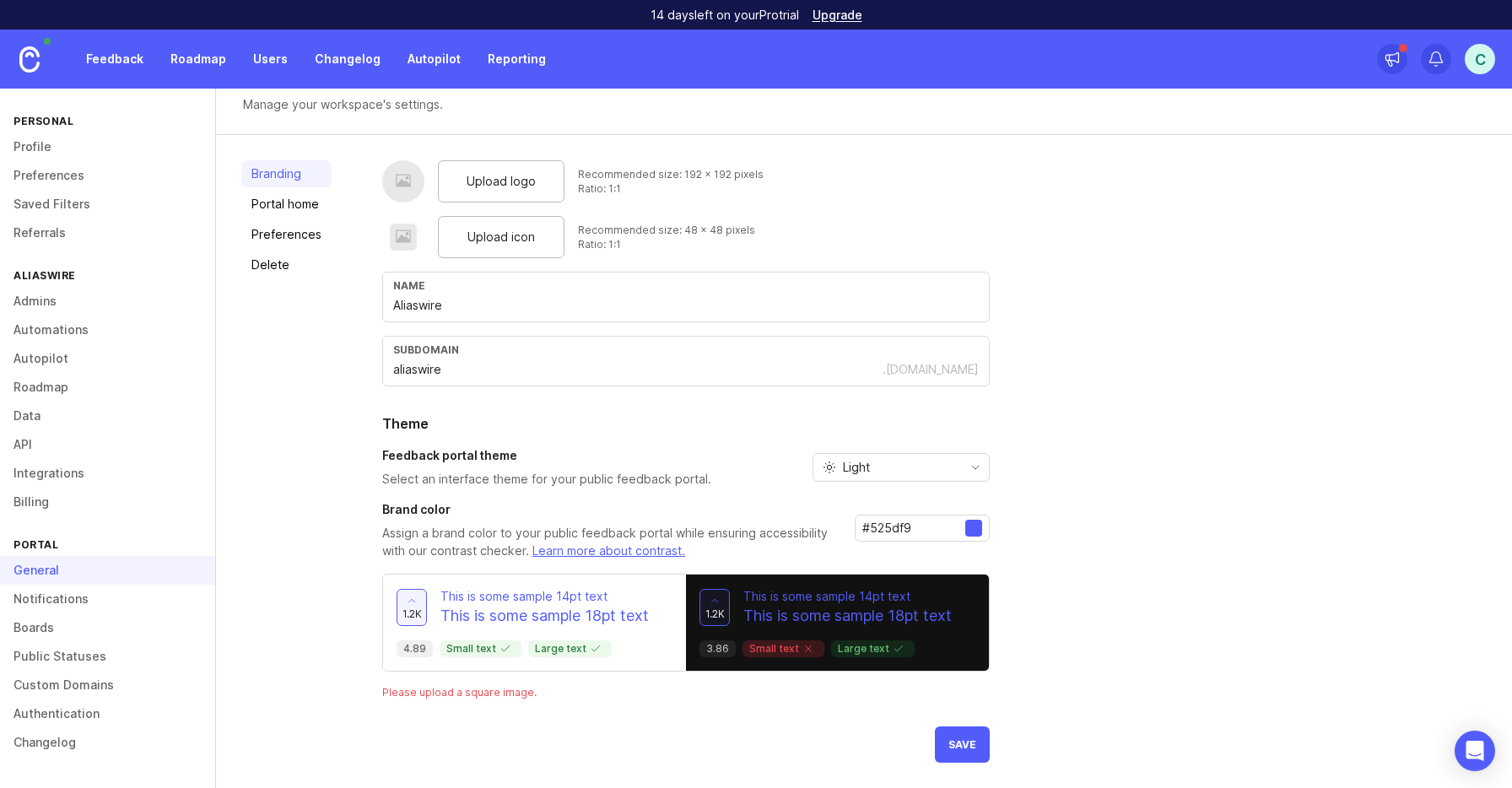
click at [980, 753] on button "Save" at bounding box center [962, 744] width 55 height 36
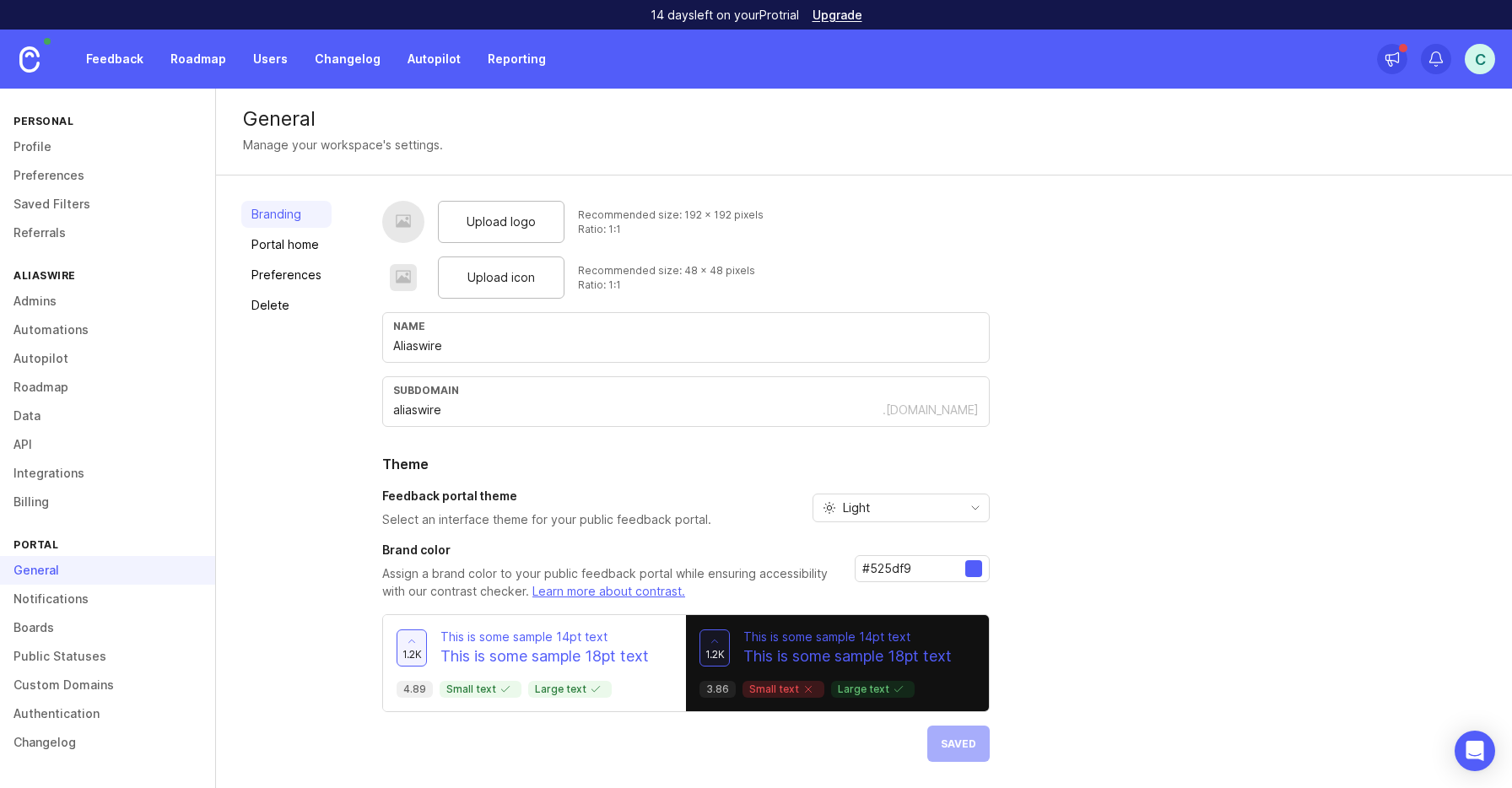
click at [320, 247] on link "Portal home" at bounding box center [286, 244] width 90 height 27
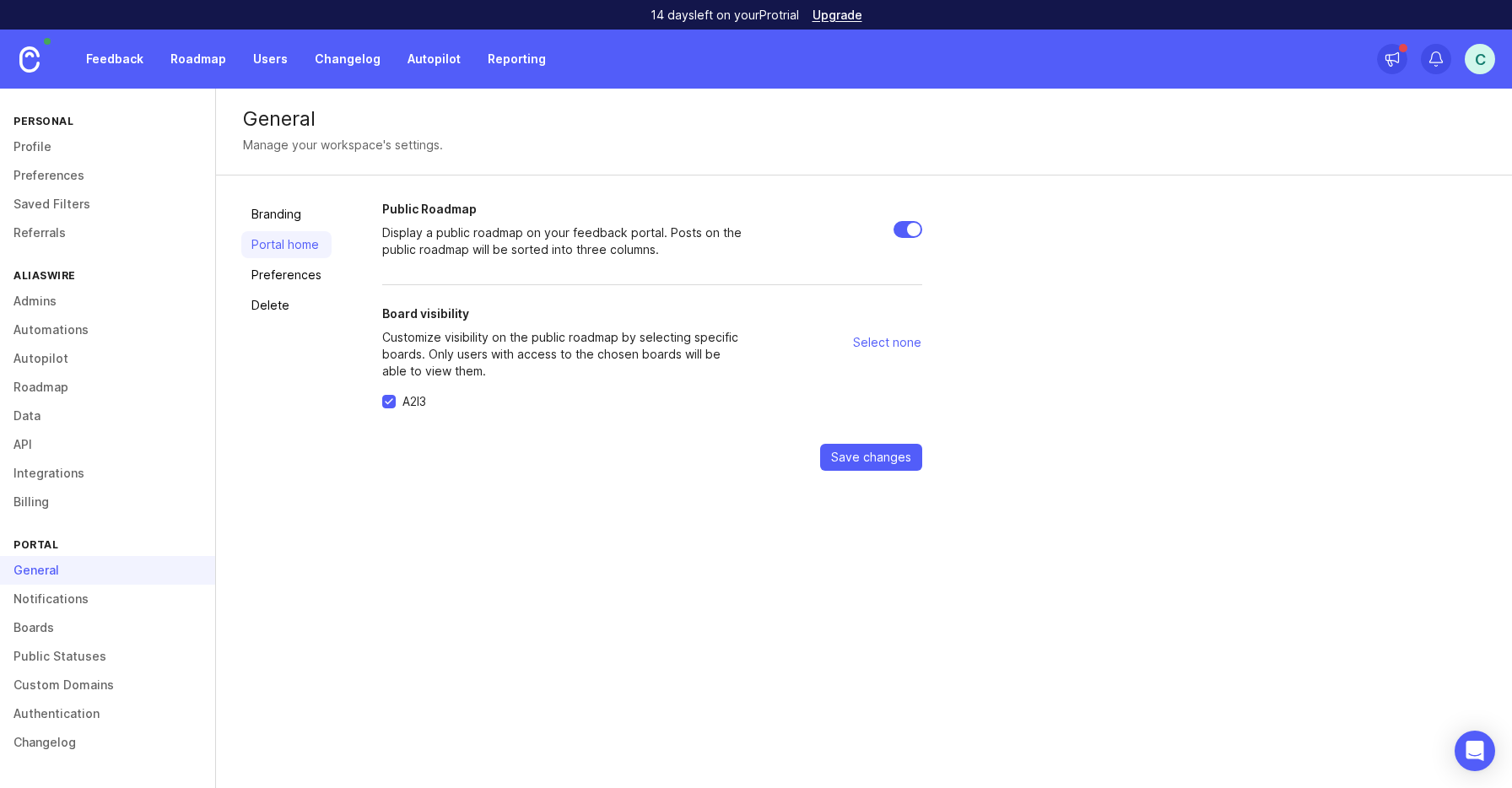
click at [301, 273] on link "Preferences" at bounding box center [286, 274] width 90 height 27
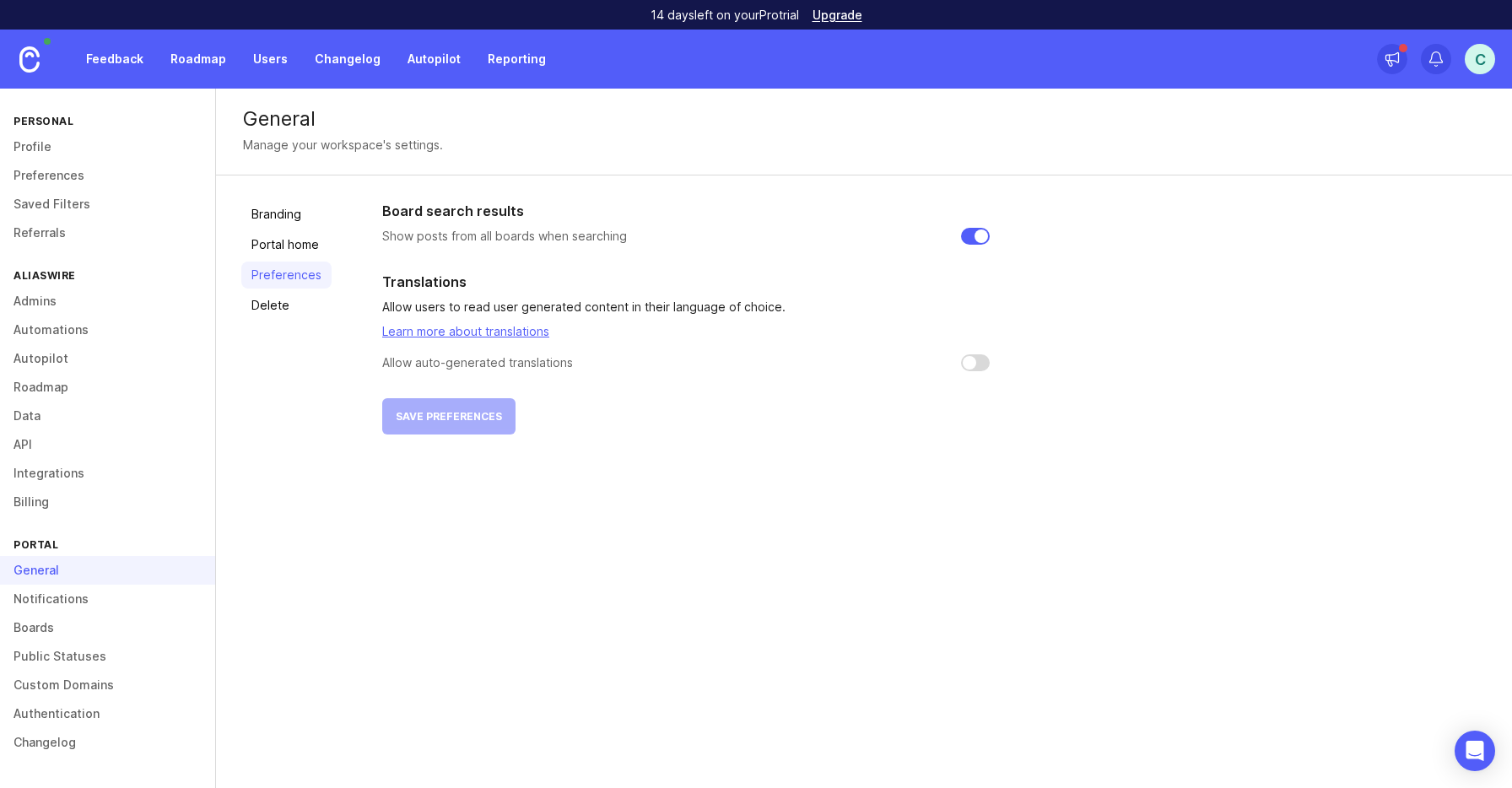
click at [281, 304] on link "Delete" at bounding box center [286, 305] width 90 height 27
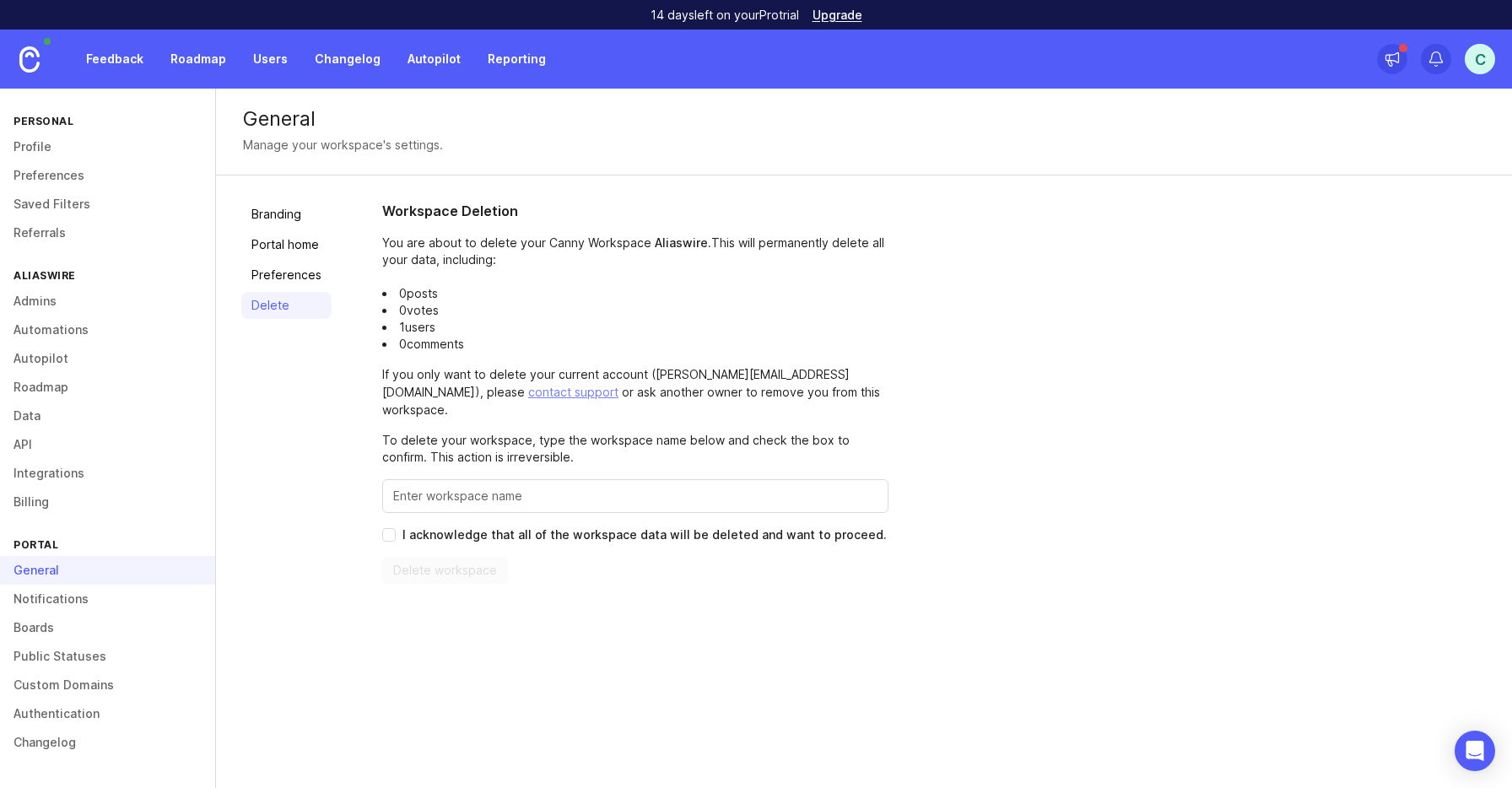
click at [284, 217] on link "Branding" at bounding box center [286, 214] width 90 height 27
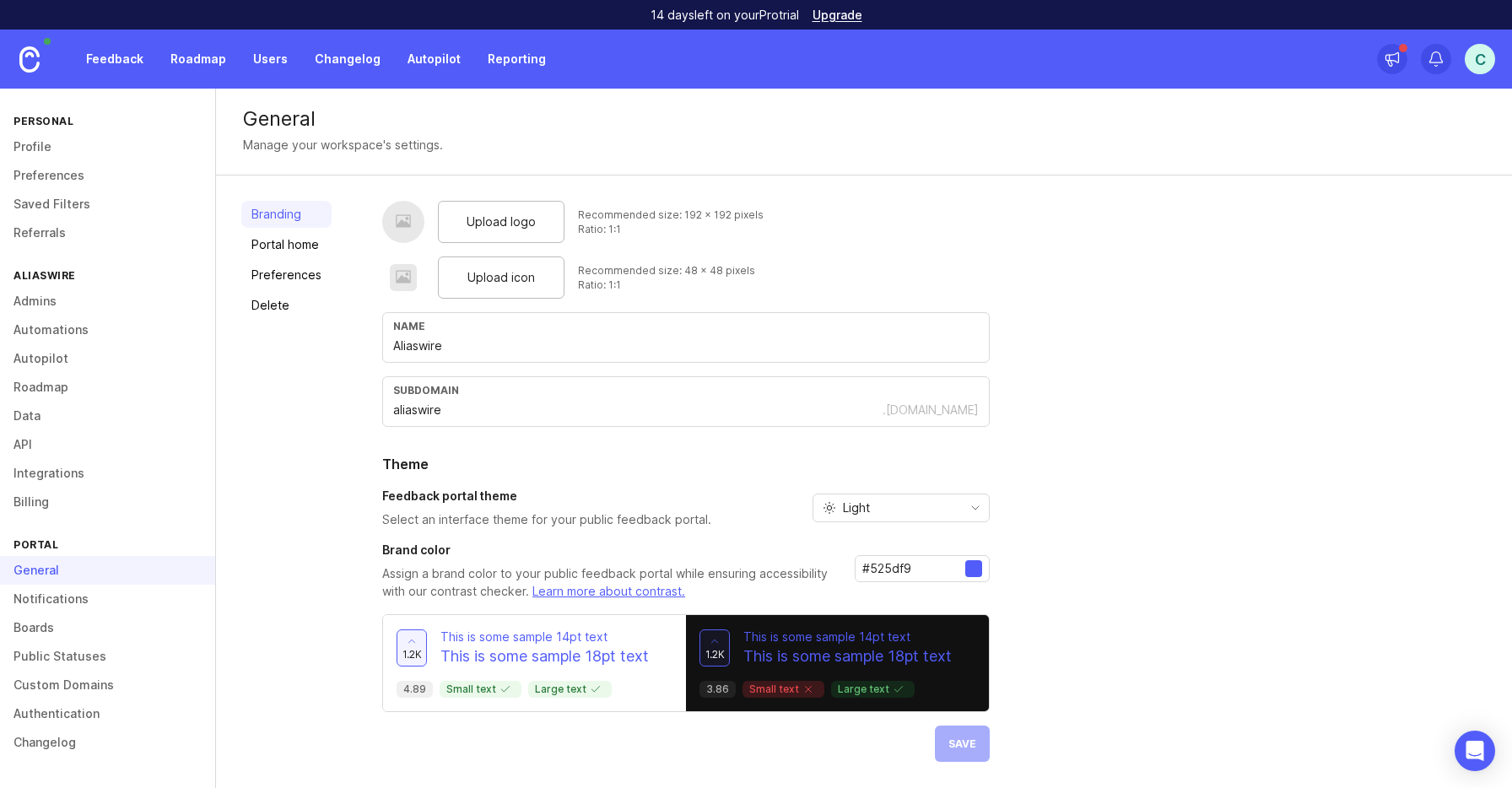
click at [190, 46] on link "Roadmap" at bounding box center [198, 58] width 76 height 30
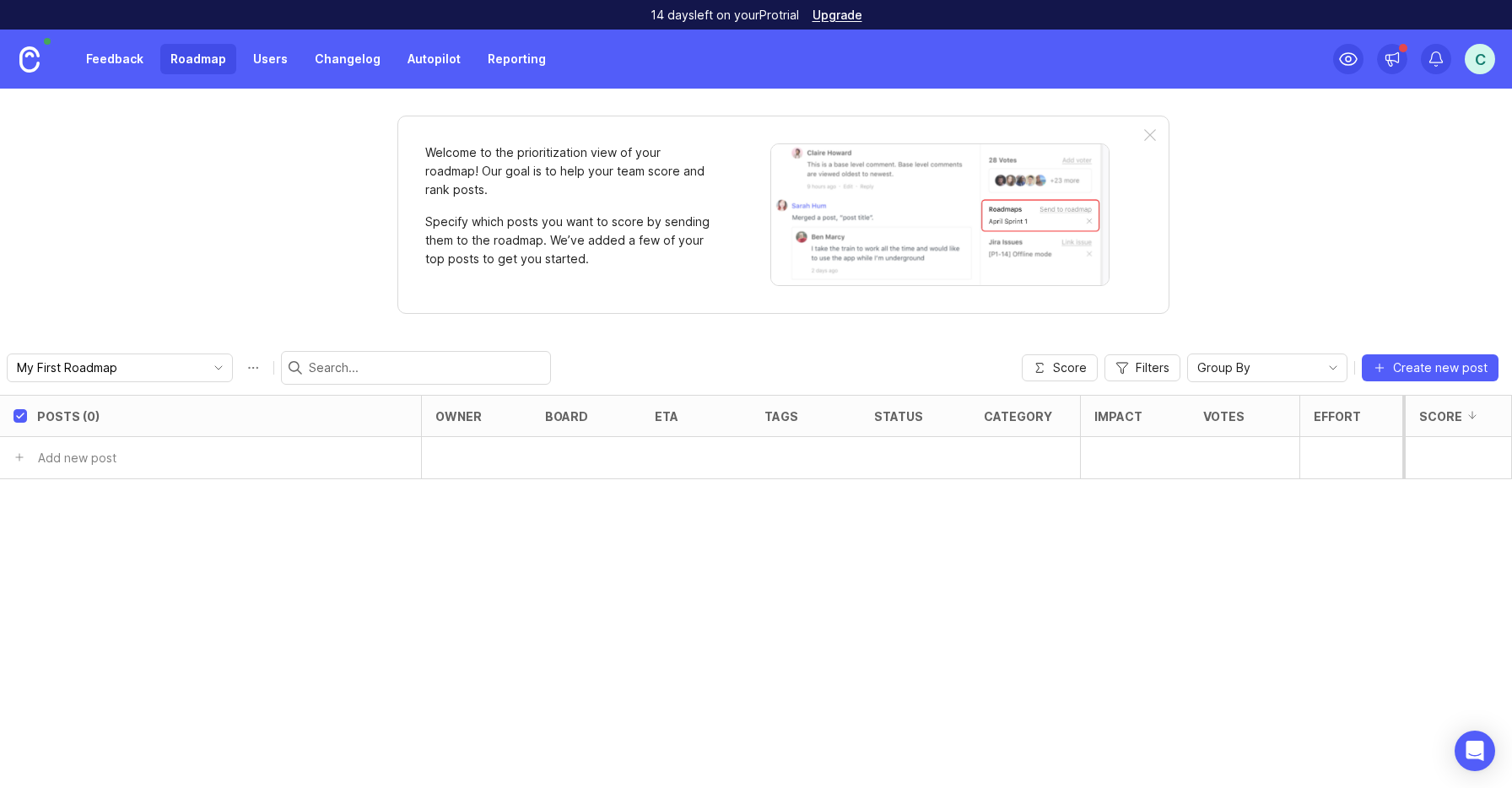
click at [99, 58] on link "Feedback" at bounding box center [114, 58] width 77 height 30
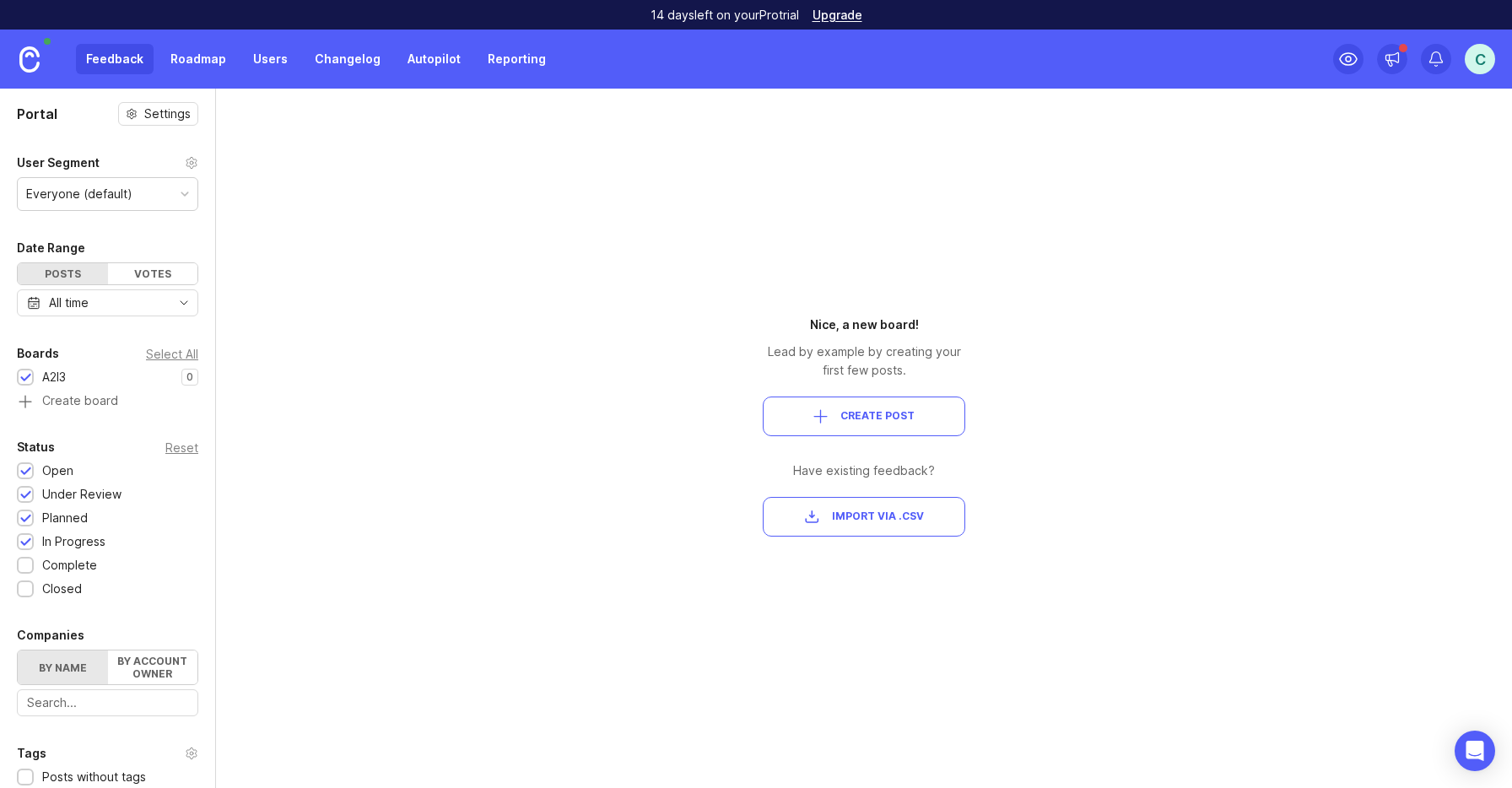
click at [64, 372] on div "A2I3" at bounding box center [53, 377] width 23 height 19
click at [812, 406] on button "Create Post" at bounding box center [864, 416] width 203 height 40
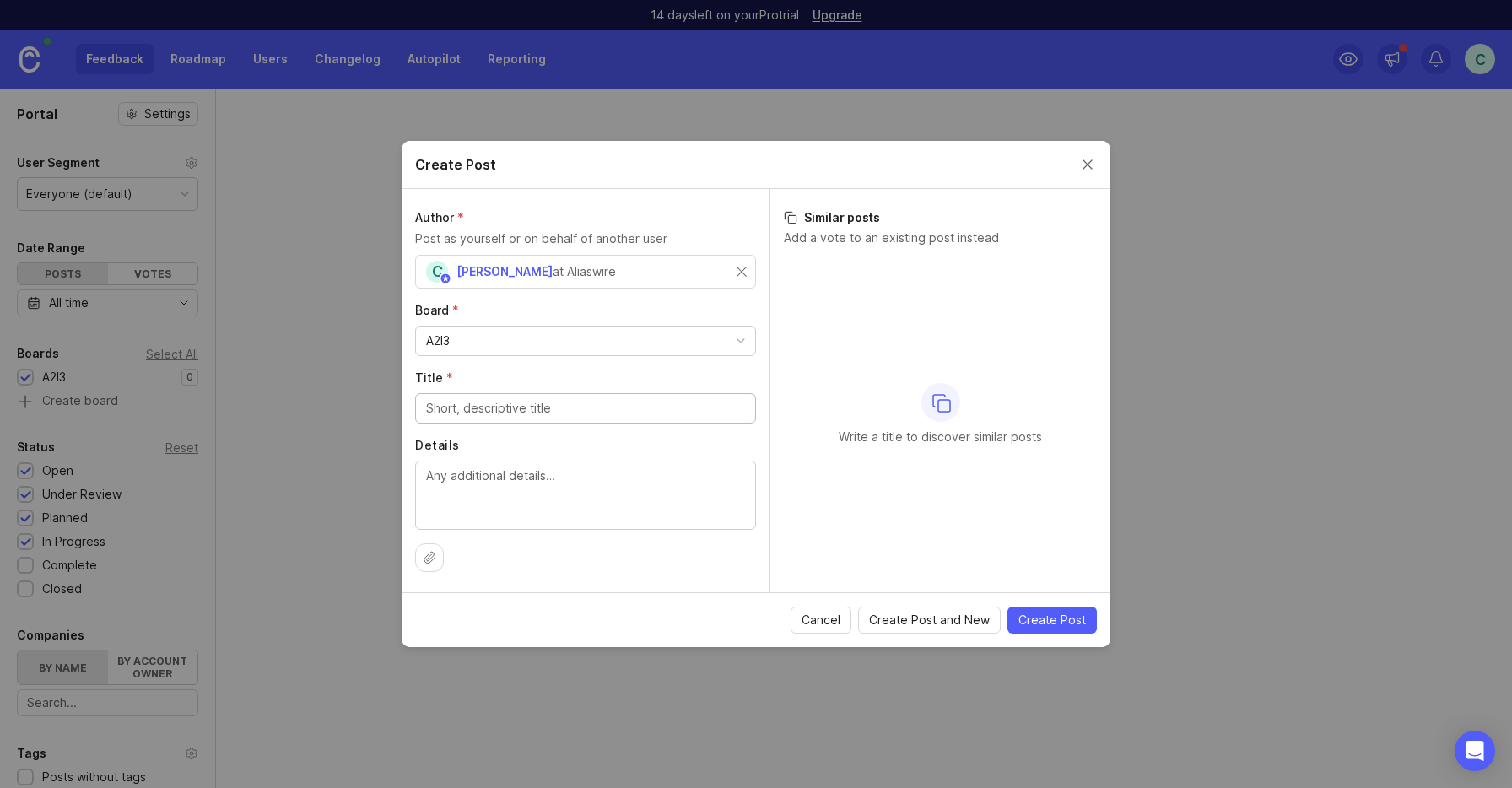
click at [586, 339] on div "A2I3" at bounding box center [585, 340] width 340 height 28
click at [569, 406] on input "Title *" at bounding box center [585, 408] width 319 height 19
type input "Test Post"
type textarea "Test"
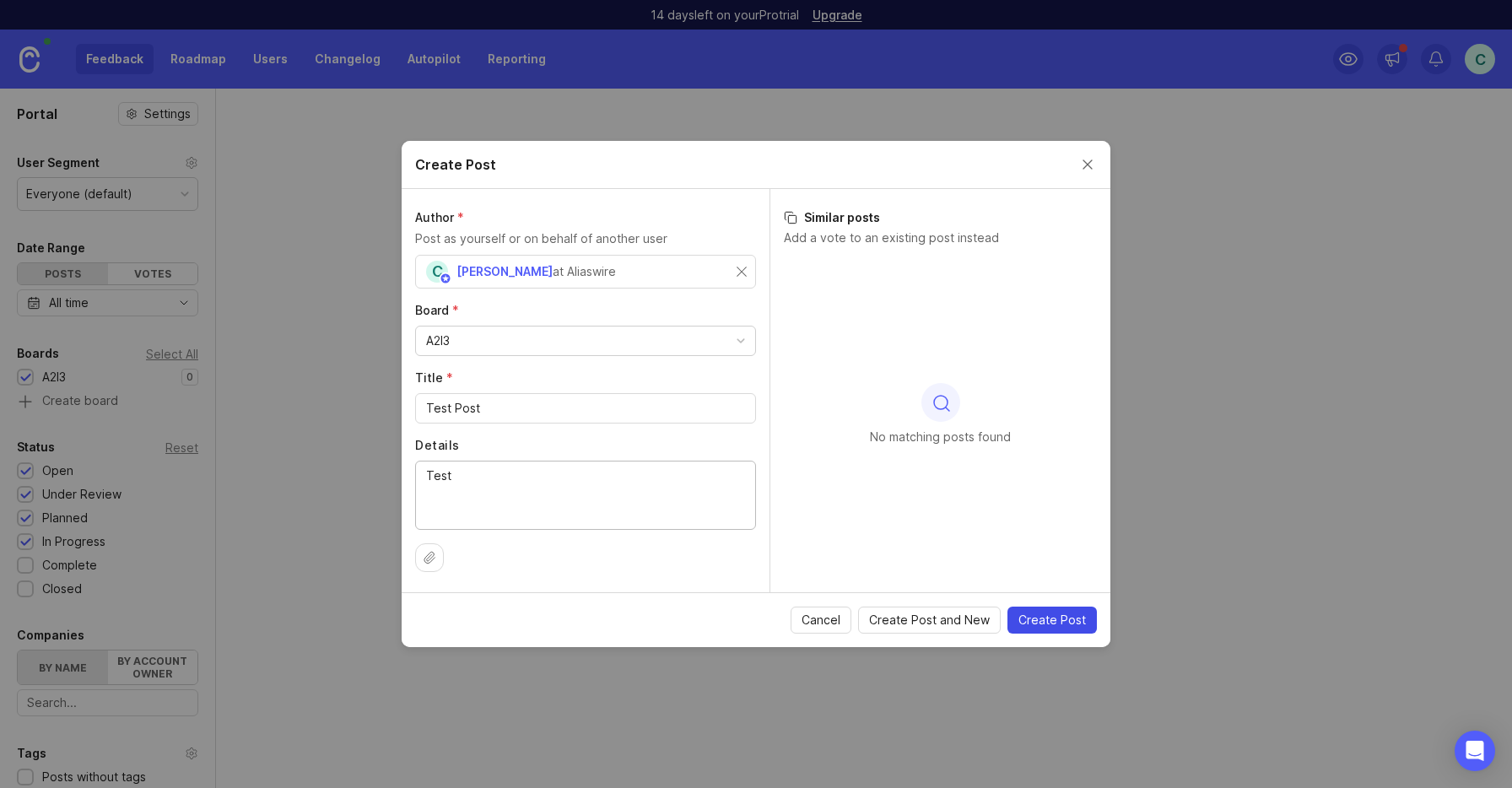
click at [1048, 619] on span "Create Post" at bounding box center [1052, 620] width 68 height 17
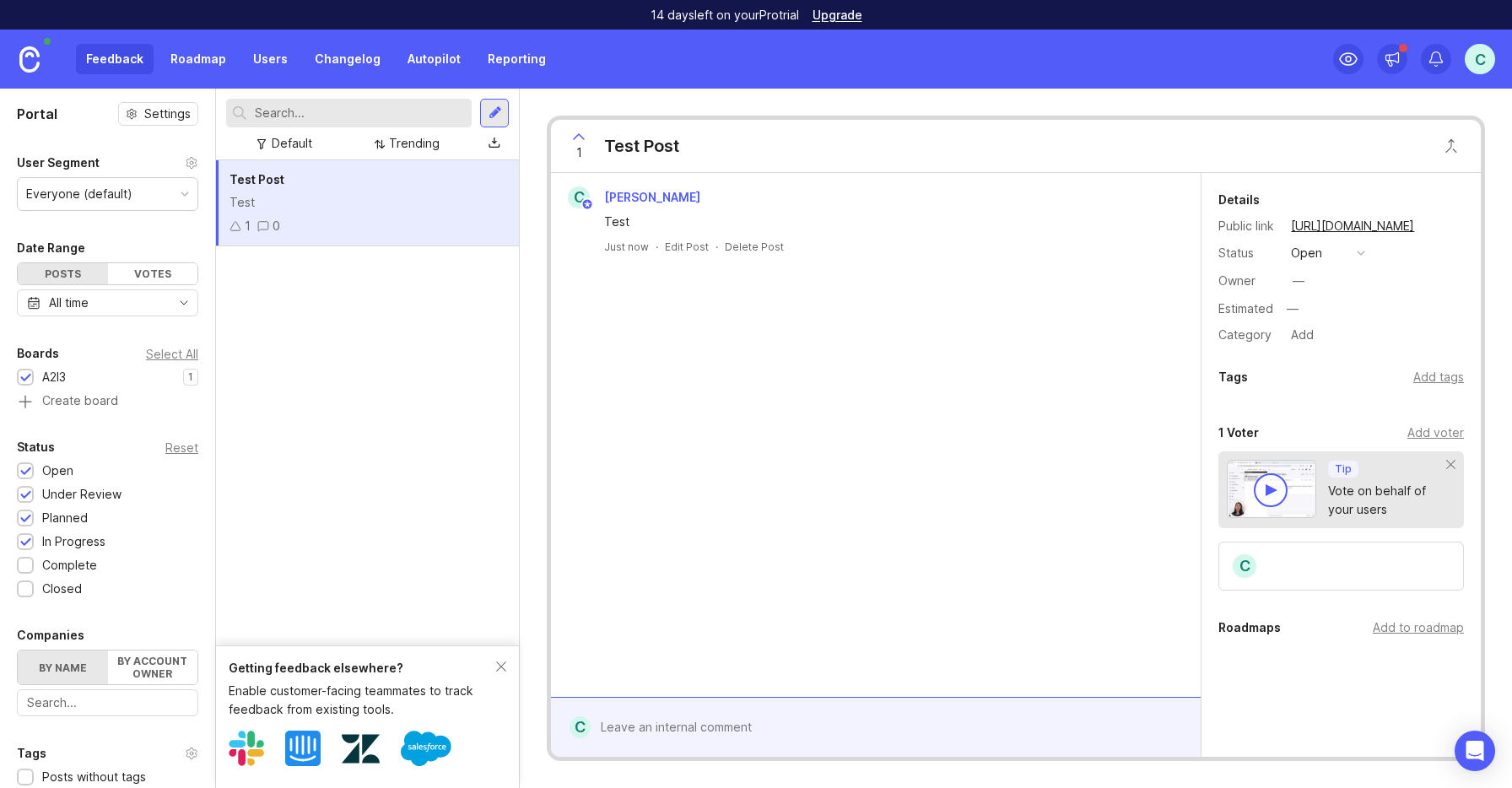
click at [1370, 249] on span "open" at bounding box center [1328, 254] width 84 height 22
click at [1362, 251] on div "button" at bounding box center [1361, 254] width 9 height 9
click at [1093, 322] on div "C Chaminda Delpagodage Test Just now · Edit Post · Delete Post" at bounding box center [876, 434] width 650 height 523
click at [1450, 428] on div "Add voter" at bounding box center [1435, 433] width 57 height 19
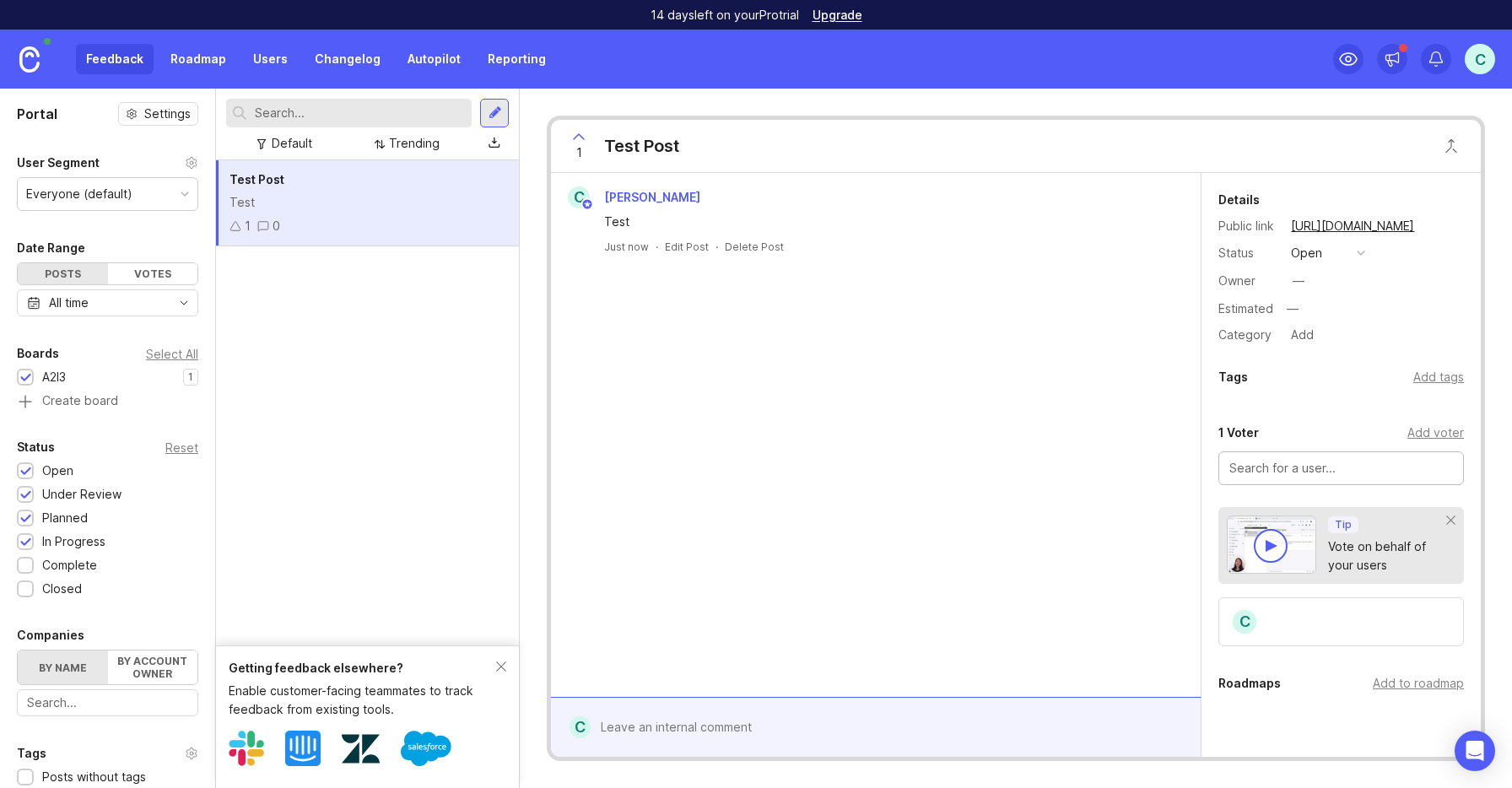
click at [1336, 478] on div at bounding box center [1341, 467] width 246 height 34
click at [1356, 464] on input "text" at bounding box center [1341, 468] width 223 height 19
type input "c"
type input "n"
type input "[PERSON_NAME]"
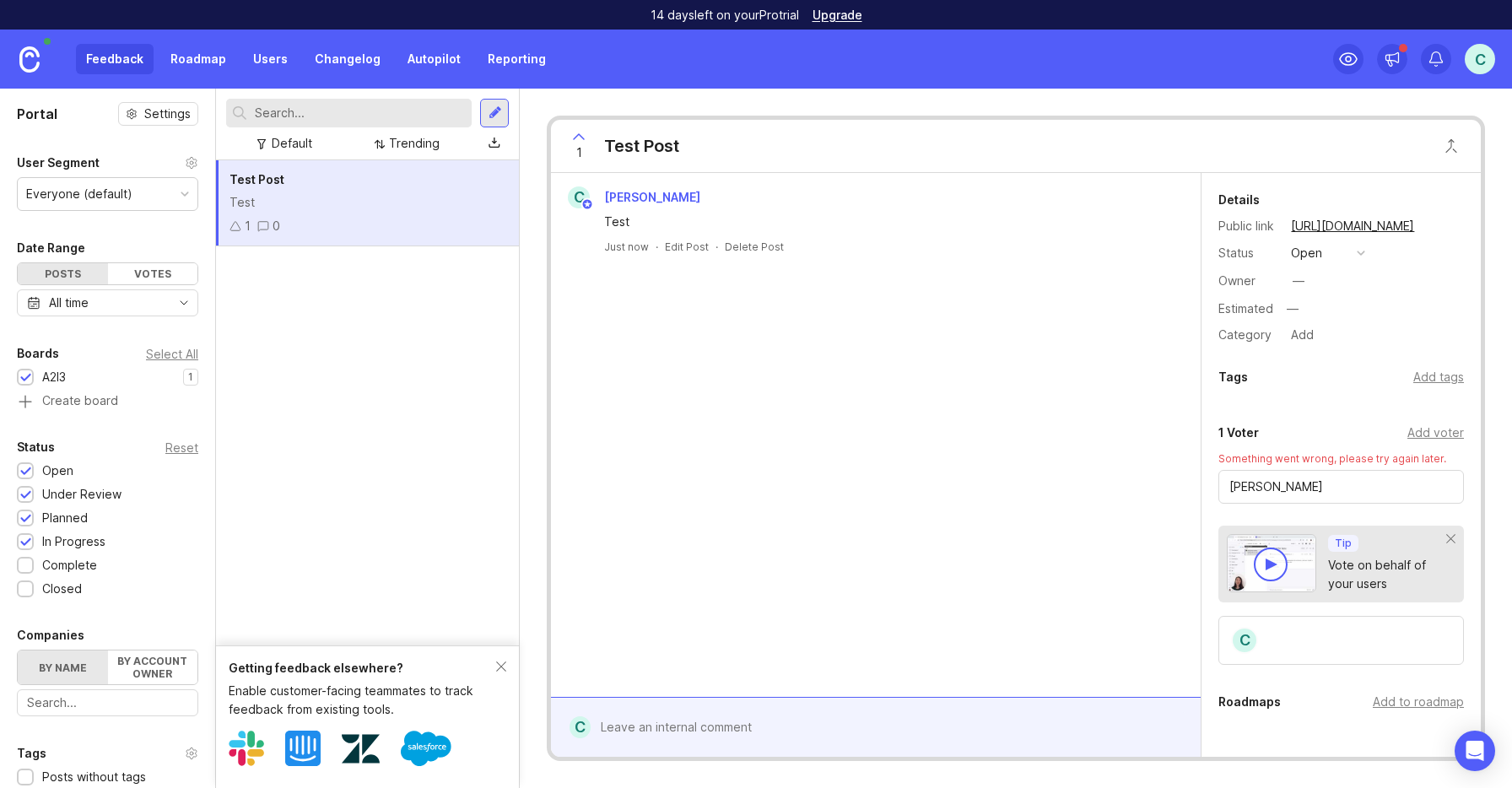
click at [1104, 480] on div "C Chaminda Delpagodage Test Just now · Edit Post · Delete Post" at bounding box center [876, 434] width 650 height 523
click at [581, 137] on icon at bounding box center [578, 137] width 10 height 5
click at [1390, 223] on link "https://aliaswire.canny.io/a2i3/p/test-post" at bounding box center [1352, 226] width 133 height 22
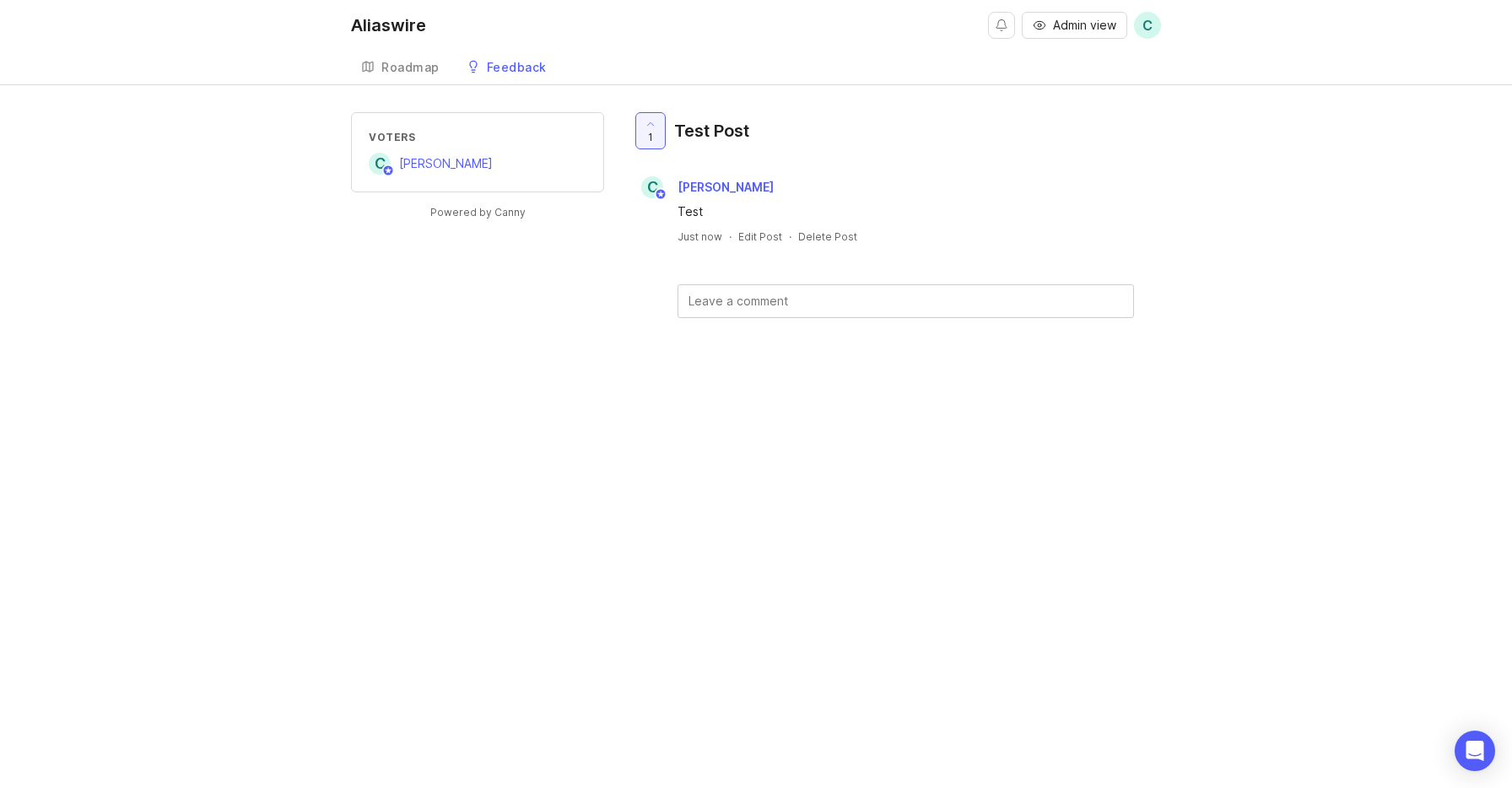
click at [639, 456] on div "Aliaswire Admin view C Create Roadmap Feedback A2I3 Voters C Chaminda Delpagoda…" at bounding box center [756, 394] width 1512 height 788
click at [1014, 190] on div "C Chaminda Delpagodage" at bounding box center [896, 187] width 530 height 22
click at [415, 70] on div "Roadmap" at bounding box center [411, 68] width 58 height 12
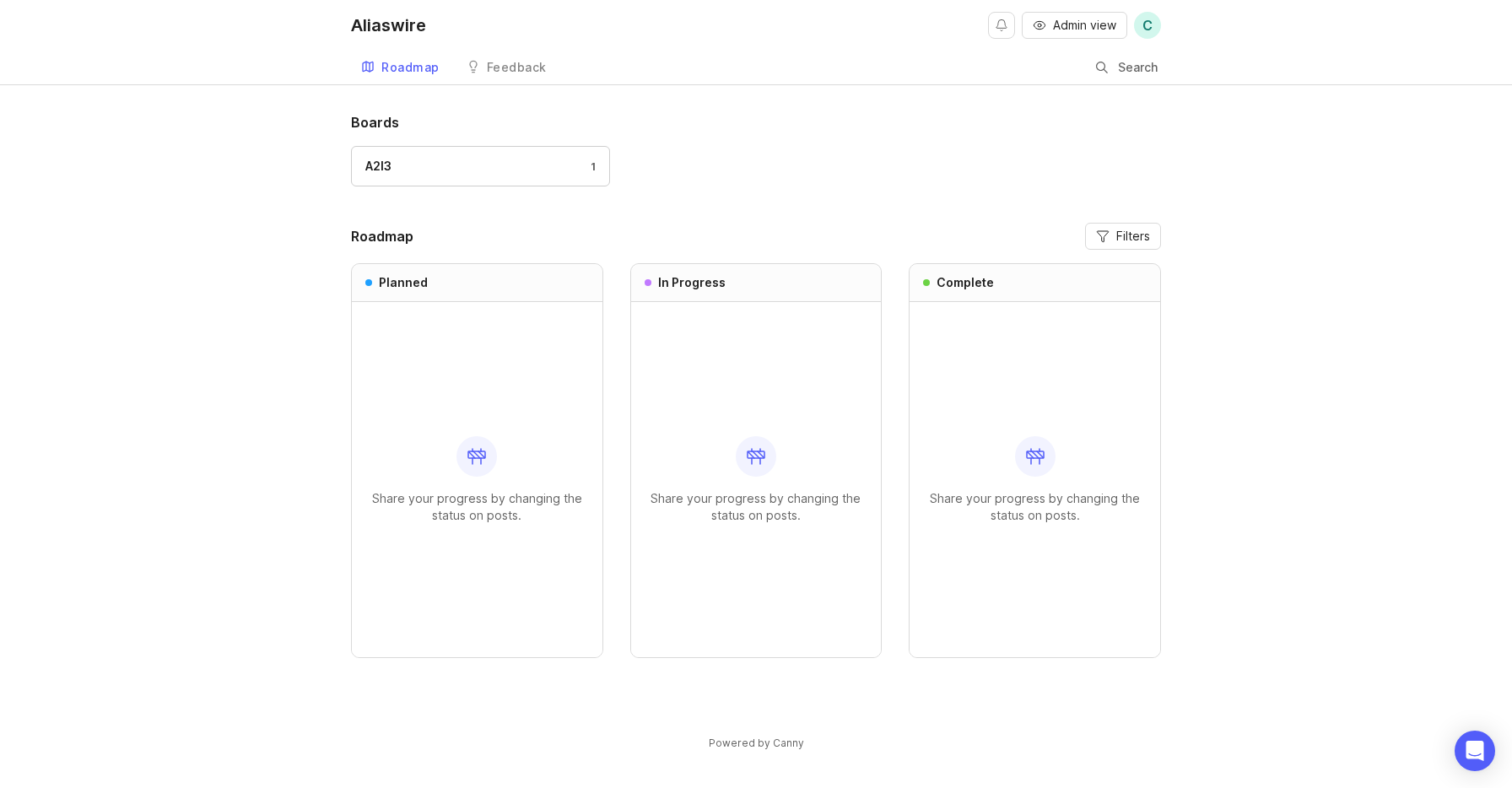
click at [536, 68] on div "Feedback" at bounding box center [517, 68] width 60 height 12
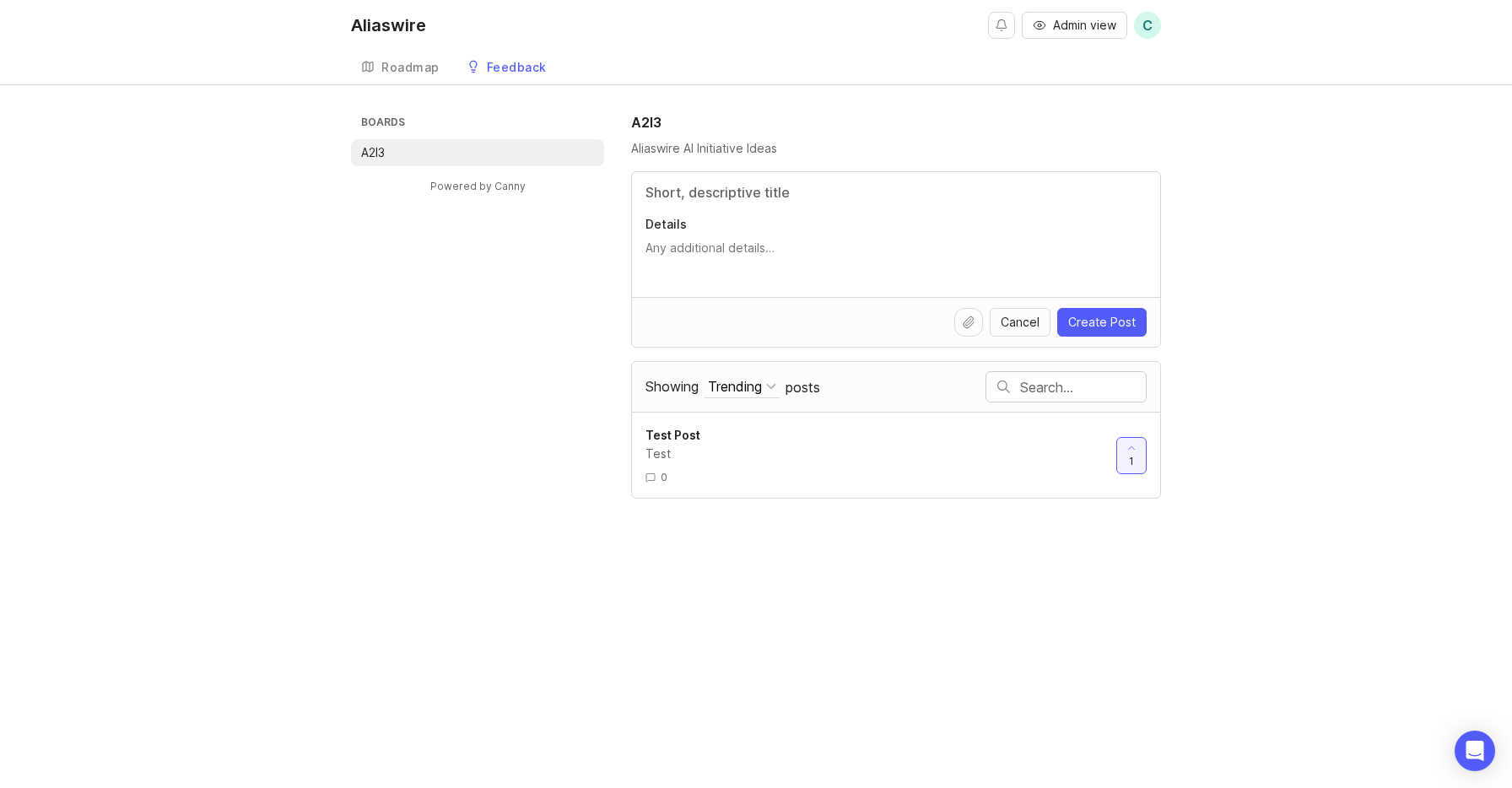
click at [465, 290] on div "Boards A2I3 Powered by Canny A2I3 Aliaswire AI Initiative Ideas Details Cancel …" at bounding box center [756, 305] width 810 height 386
click at [1294, 281] on div "Boards A2I3 Powered by Canny A2I3 Aliaswire AI Initiative Ideas Details Cancel …" at bounding box center [756, 305] width 1512 height 386
click at [768, 186] on input "Title" at bounding box center [896, 192] width 501 height 21
type input "fraud idea"
type textarea "S"
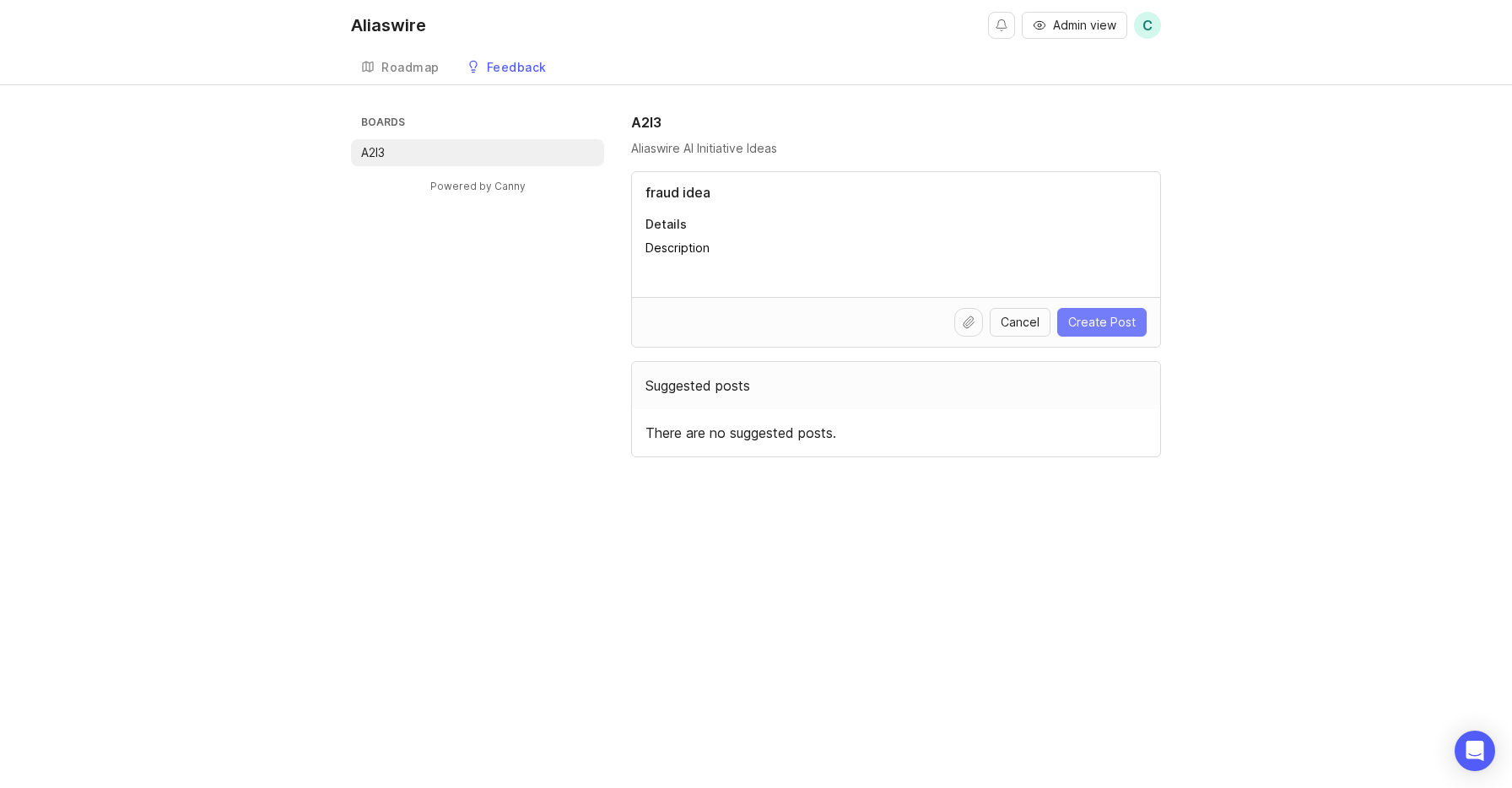
type textarea "Description"
click at [1074, 329] on span "Create Post" at bounding box center [1101, 322] width 68 height 17
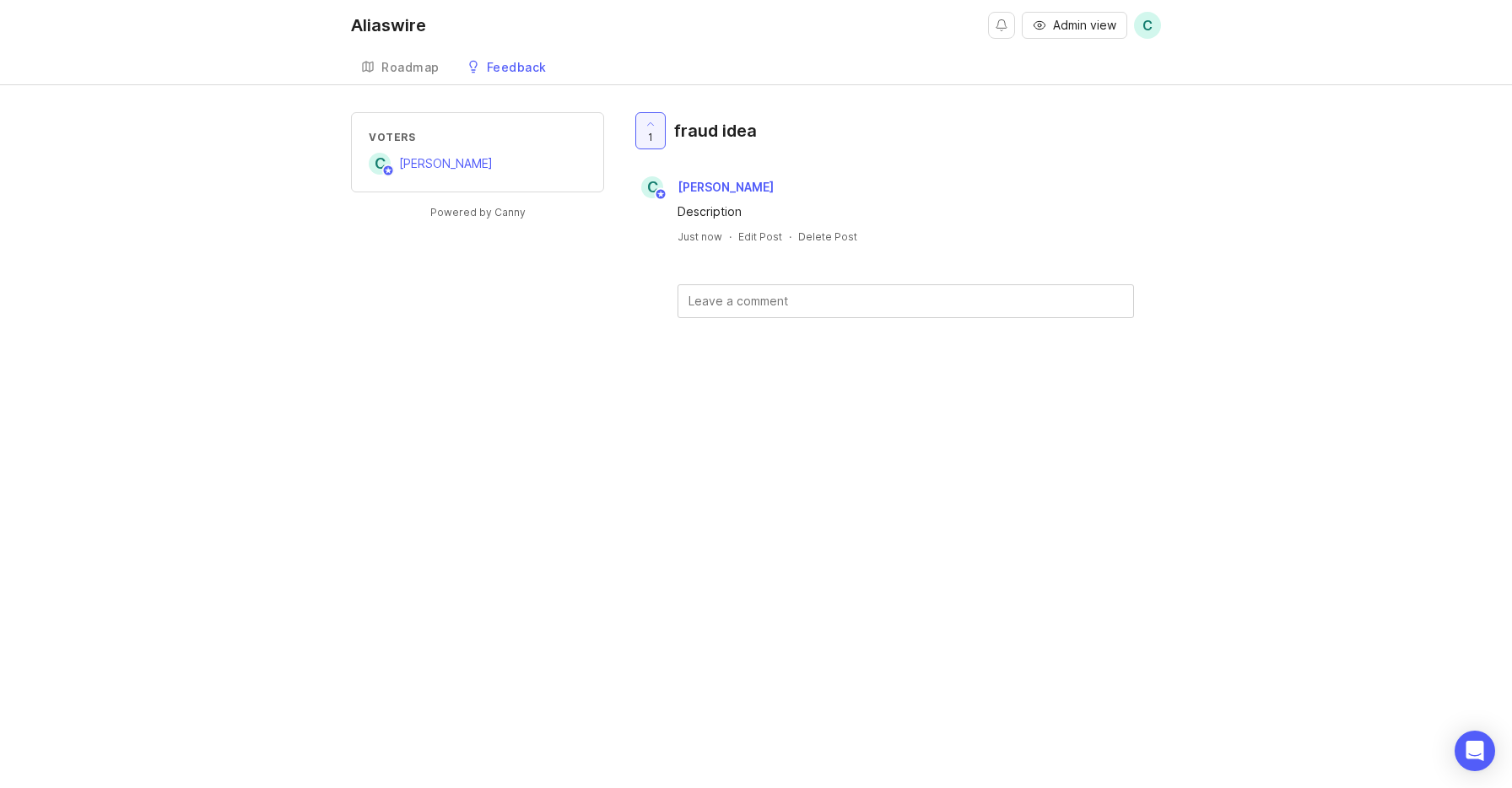
click at [515, 68] on div "Feedback" at bounding box center [517, 68] width 60 height 12
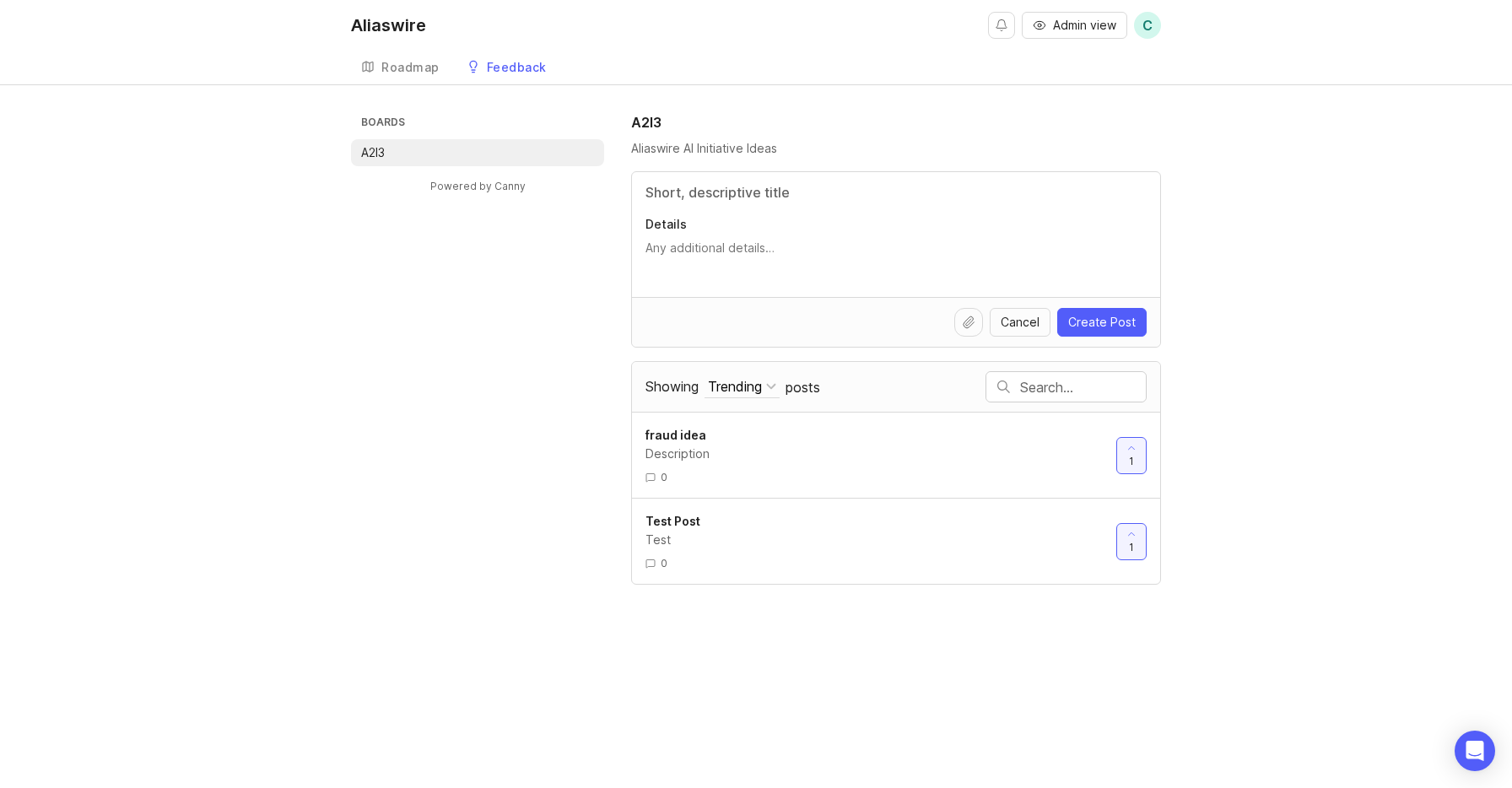
click at [435, 448] on div "Boards A2I3 Powered by Canny A2I3 Aliaswire AI Initiative Ideas Details Cancel …" at bounding box center [756, 349] width 810 height 473
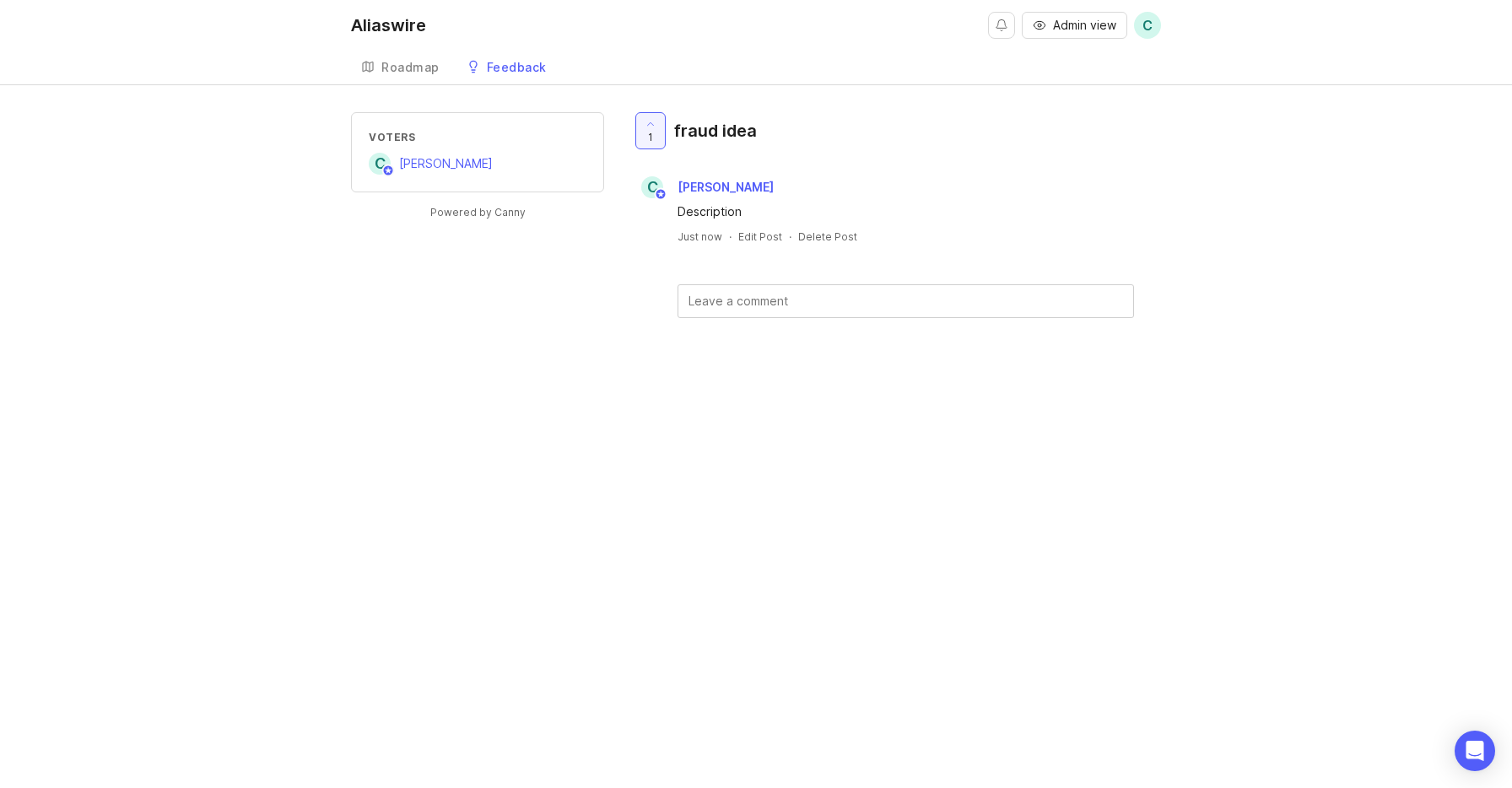
click at [517, 68] on div "Feedback" at bounding box center [517, 68] width 60 height 12
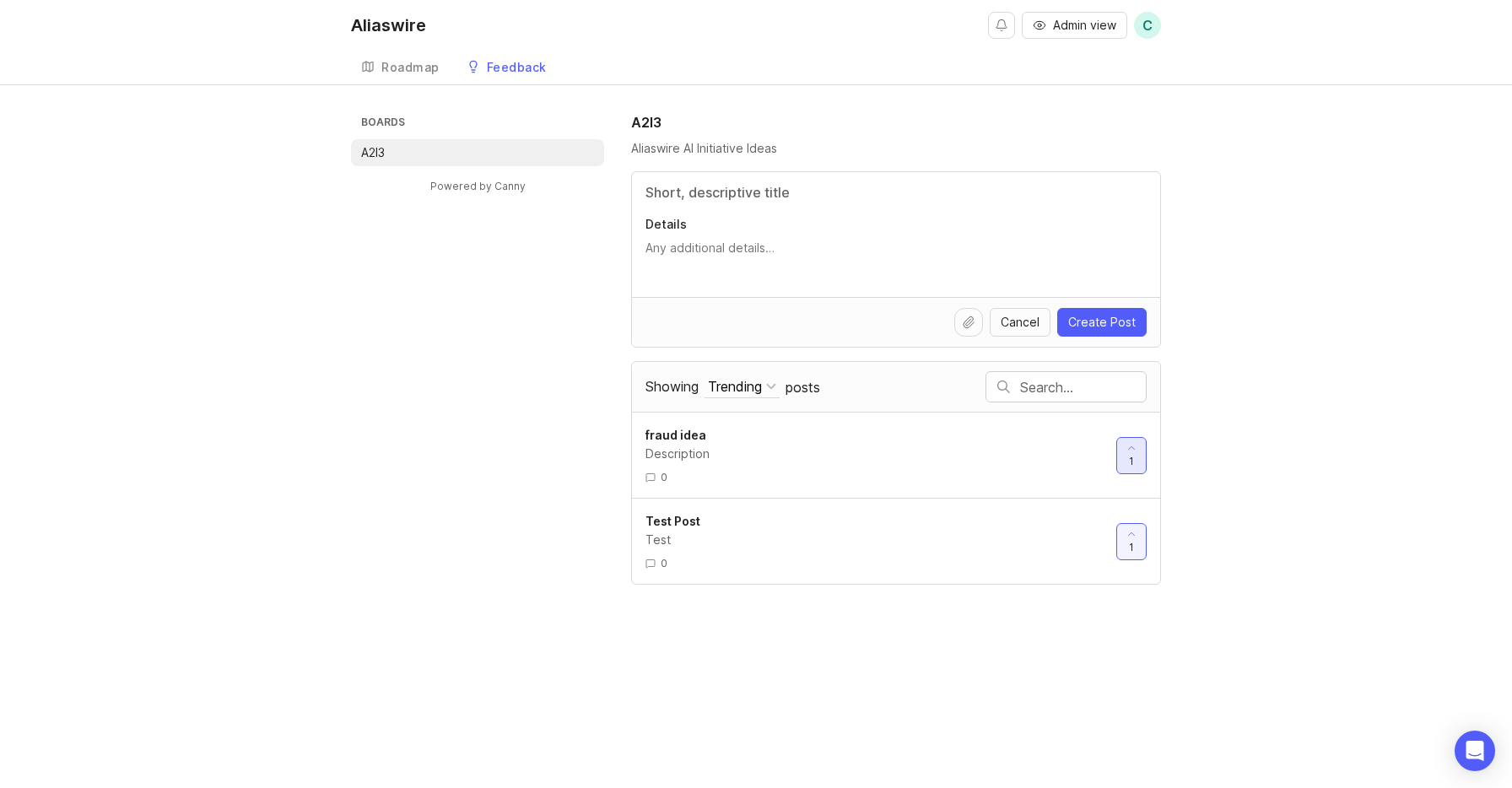
click at [1137, 463] on div at bounding box center [1130, 455] width 28 height 35
click at [1245, 480] on div "Boards A2I3 Powered by Canny A2I3 Aliaswire AI Initiative Ideas Details Cancel …" at bounding box center [756, 349] width 1512 height 473
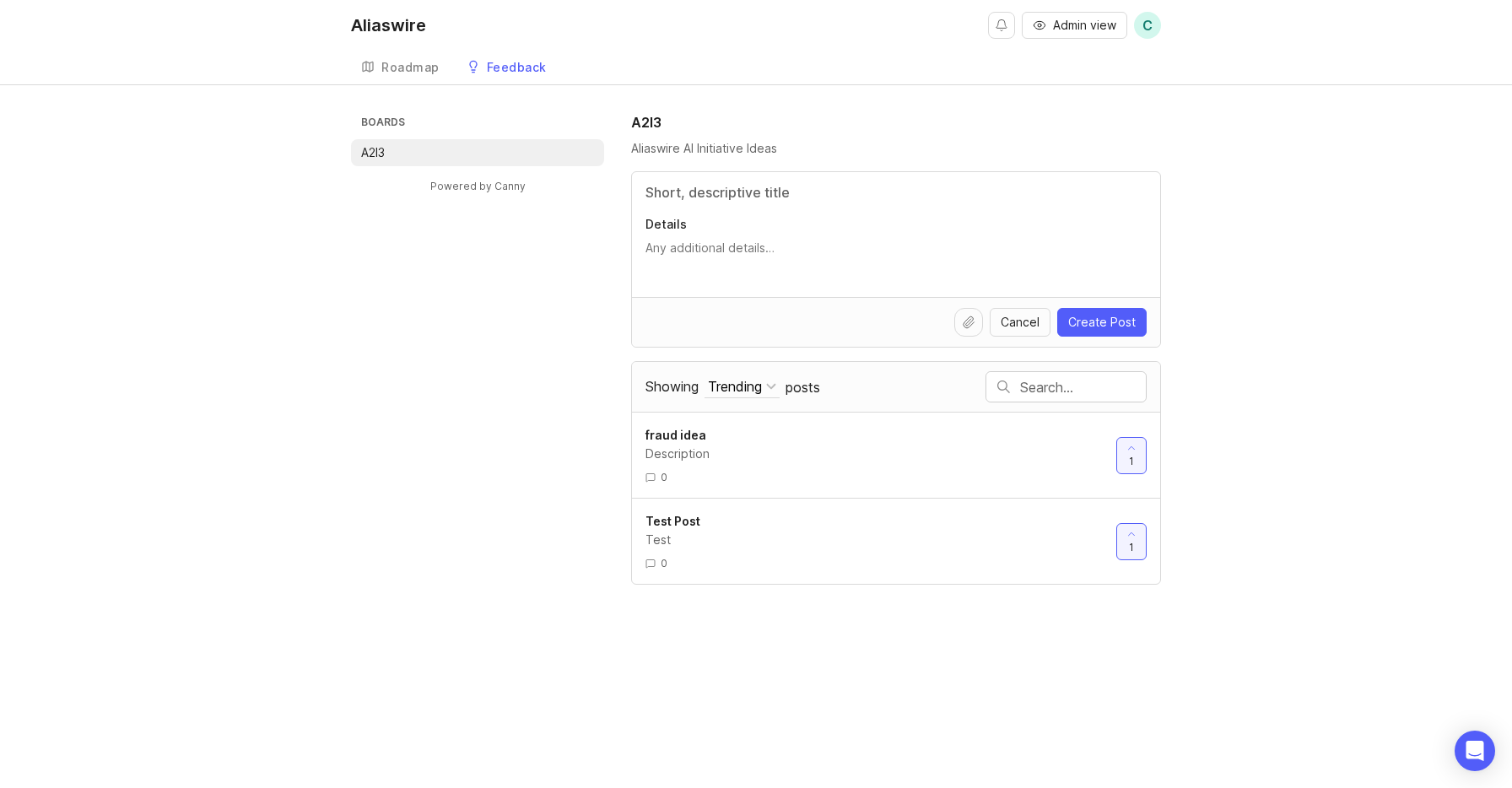
click at [1245, 480] on div "Boards A2I3 Powered by Canny A2I3 Aliaswire AI Initiative Ideas Details Cancel …" at bounding box center [756, 349] width 1512 height 473
click at [665, 385] on span "Showing" at bounding box center [672, 387] width 53 height 17
click at [704, 385] on button "Trending" at bounding box center [741, 387] width 75 height 22
click at [803, 385] on span "posts" at bounding box center [803, 388] width 34 height 19
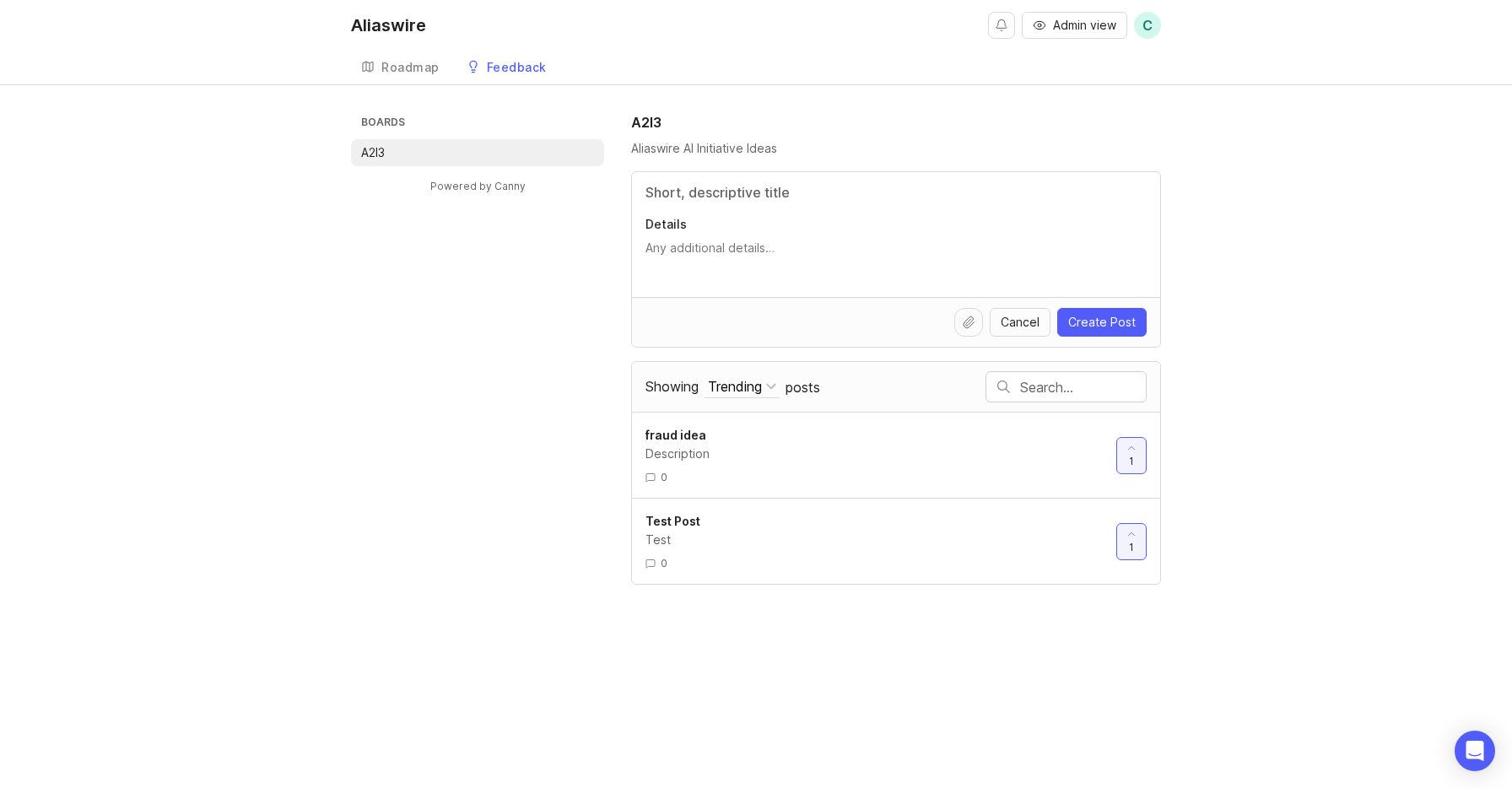
click at [762, 391] on div "Trending" at bounding box center [734, 387] width 54 height 19
click at [834, 477] on div "Planned" at bounding box center [842, 470] width 128 height 28
click at [802, 390] on span "posts" at bounding box center [799, 388] width 34 height 19
click at [750, 384] on div "Planned" at bounding box center [732, 387] width 51 height 19
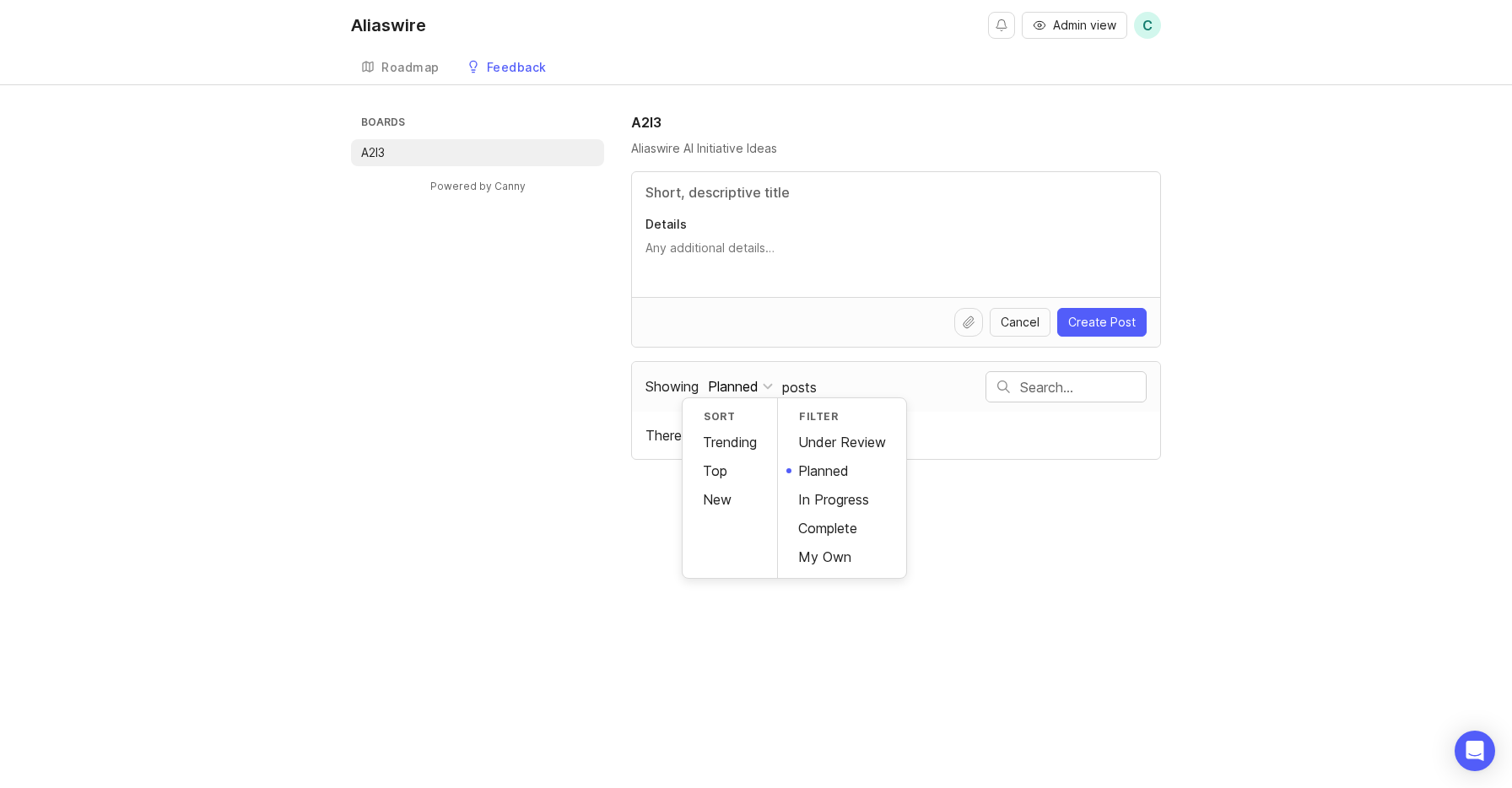
click at [834, 430] on div "Under Review" at bounding box center [842, 442] width 128 height 28
click at [759, 388] on div "Under Review" at bounding box center [751, 387] width 88 height 19
click at [852, 493] on div "In Progress" at bounding box center [842, 498] width 128 height 28
click at [766, 385] on div "In Progress" at bounding box center [743, 387] width 70 height 19
click at [837, 550] on div "My Own" at bounding box center [842, 556] width 128 height 28
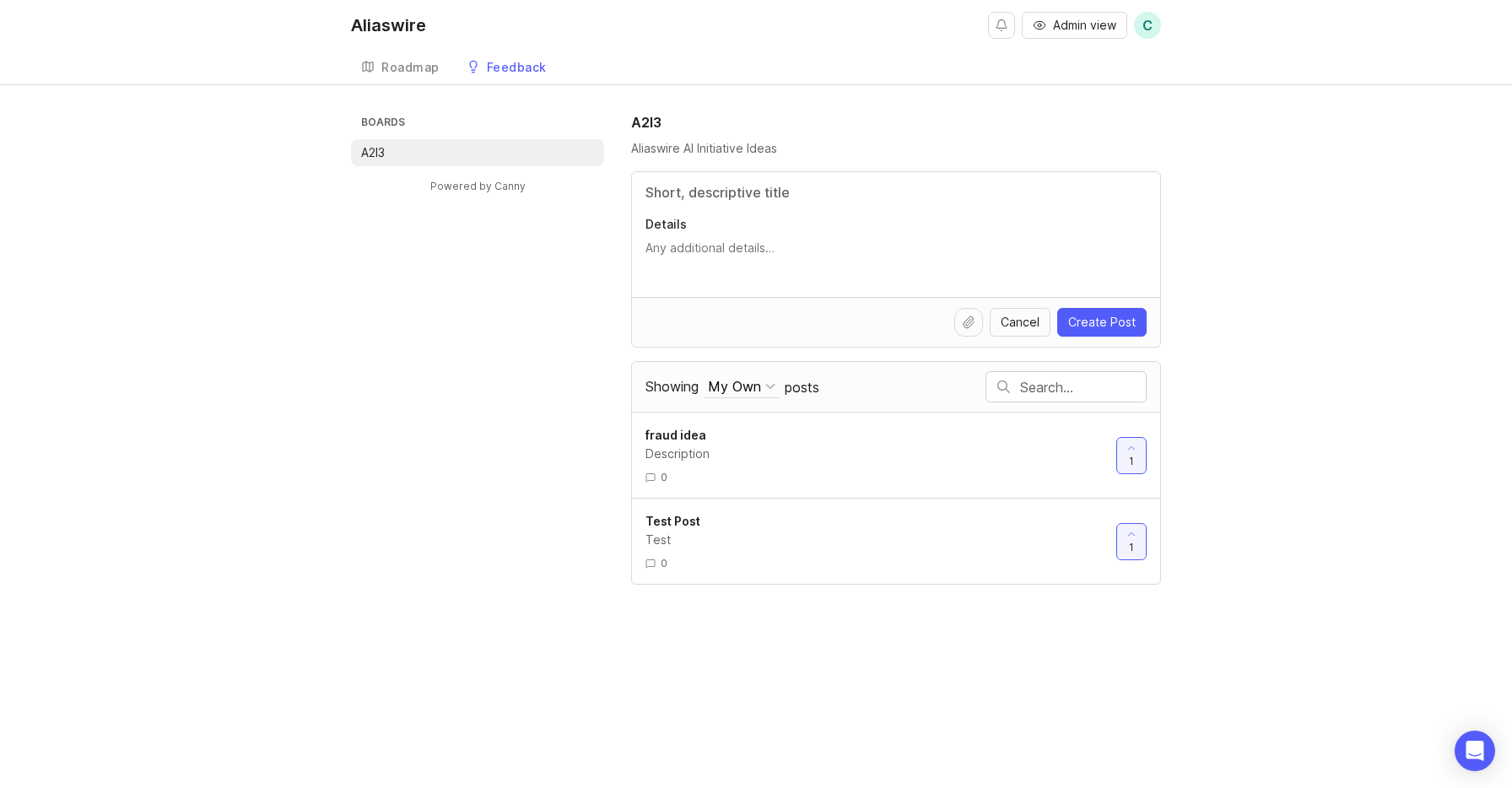
click at [756, 386] on div "My Own" at bounding box center [734, 387] width 53 height 19
click at [1309, 473] on div "Boards A2I3 Powered by Canny A2I3 Aliaswire AI Initiative Ideas Details Cancel …" at bounding box center [756, 349] width 1512 height 473
